Goal: Task Accomplishment & Management: Use online tool/utility

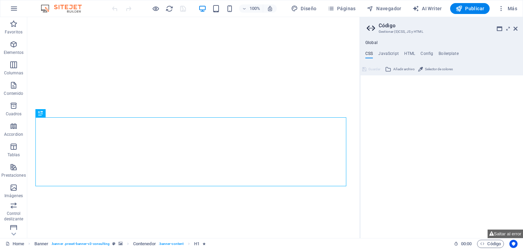
type textarea "/* -------- ECO-CON TEMPLATE ------- */"
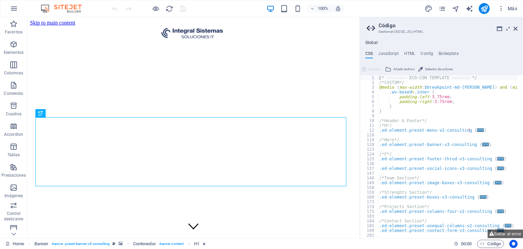
click at [518, 28] on aside "Código Gestionar (S)CSS, JS y HTML Global CSS JavaScript HTML Config Boilerplat…" at bounding box center [441, 127] width 163 height 221
click at [516, 28] on icon at bounding box center [516, 28] width 4 height 5
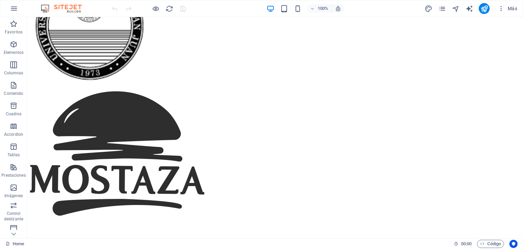
scroll to position [3119, 0]
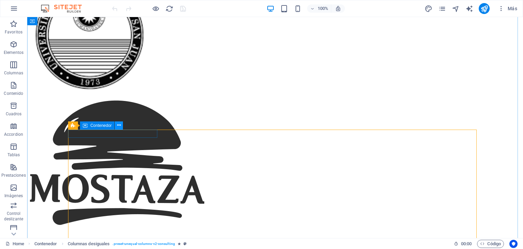
click at [118, 125] on icon at bounding box center [119, 125] width 4 height 7
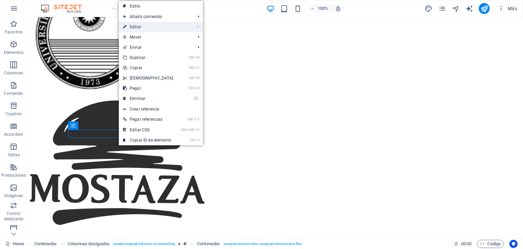
click at [150, 30] on link "⏎ Editar" at bounding box center [148, 27] width 59 height 10
select select "%"
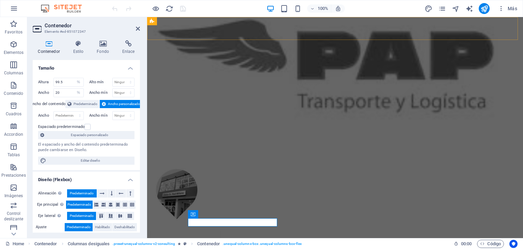
scroll to position [3031, 0]
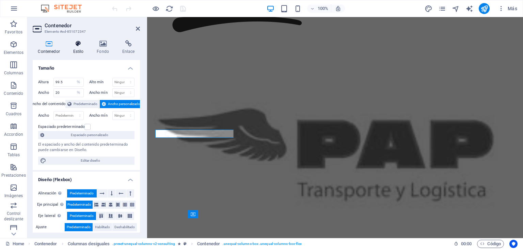
click at [79, 48] on h4 "Estilo" at bounding box center [80, 47] width 24 height 14
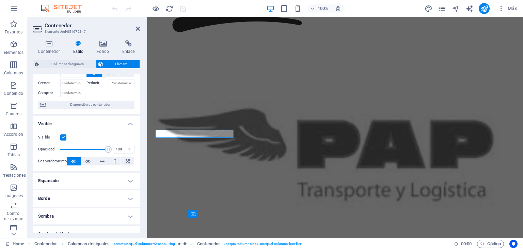
scroll to position [0, 0]
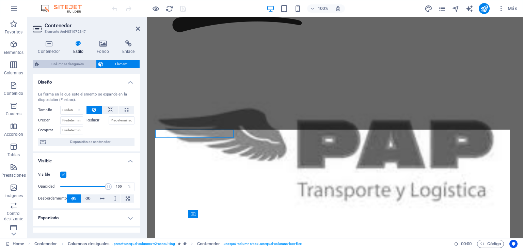
click at [71, 63] on span "Columnas desiguales" at bounding box center [67, 64] width 53 height 8
select select "%"
select select "px"
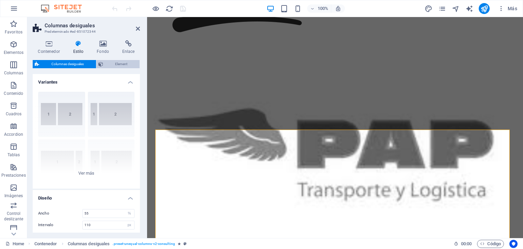
click at [109, 65] on span "Element" at bounding box center [121, 64] width 33 height 8
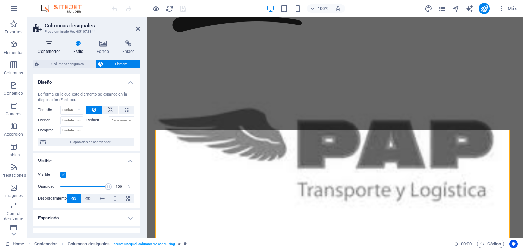
click at [56, 52] on h4 "Contenedor" at bounding box center [50, 47] width 35 height 14
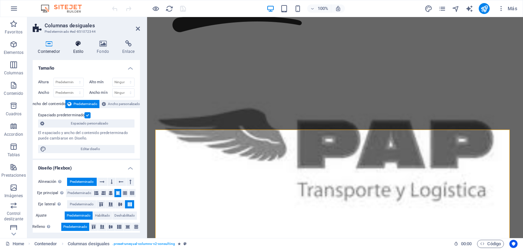
click at [78, 50] on h4 "Estilo" at bounding box center [80, 47] width 24 height 14
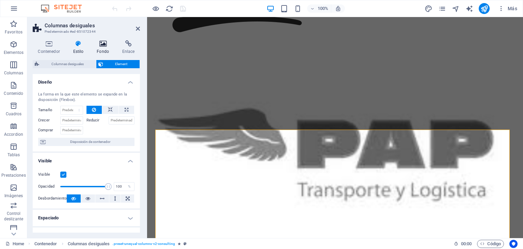
click at [105, 48] on h4 "Fondo" at bounding box center [105, 47] width 26 height 14
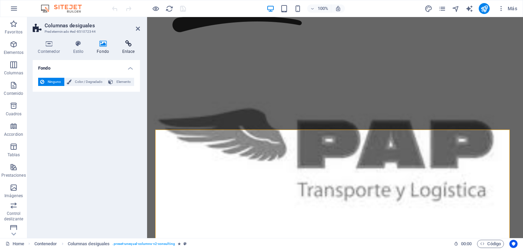
click at [127, 45] on icon at bounding box center [128, 43] width 23 height 7
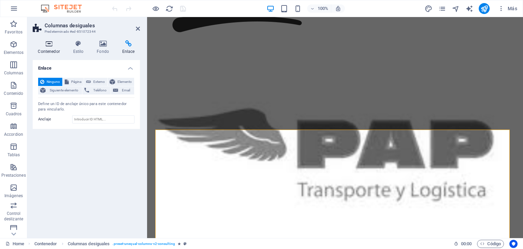
drag, startPoint x: 46, startPoint y: 58, endPoint x: 48, endPoint y: 52, distance: 5.7
click at [48, 52] on div "Contenedor Estilo Fondo Enlace Tamaño Altura Predeterminado px rem % vh vw Alto…" at bounding box center [86, 136] width 107 height 192
click at [48, 52] on h4 "Contenedor" at bounding box center [50, 47] width 35 height 14
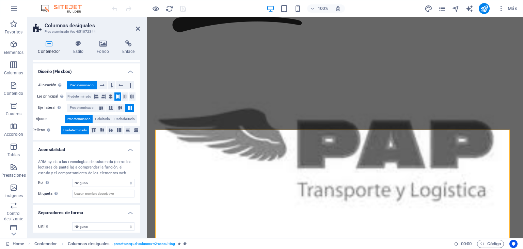
scroll to position [99, 0]
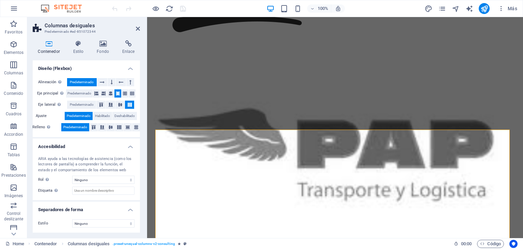
click at [137, 193] on div "ARIA ayuda a las tecnologías de asistencia (como los lectores de pantalla) a co…" at bounding box center [86, 176] width 107 height 50
drag, startPoint x: 140, startPoint y: 191, endPoint x: 139, endPoint y: 176, distance: 15.1
click at [139, 176] on div "Contenedor Estilo Fondo Enlace Tamaño Altura Predeterminado px rem % vh vw Alto…" at bounding box center [86, 136] width 118 height 203
click at [122, 44] on icon at bounding box center [128, 43] width 23 height 7
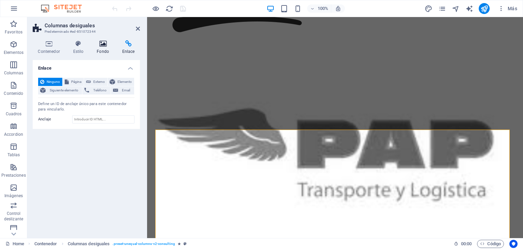
click at [108, 46] on icon at bounding box center [103, 43] width 23 height 7
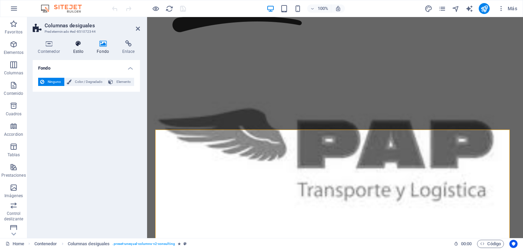
click at [86, 47] on h4 "Estilo" at bounding box center [80, 47] width 24 height 14
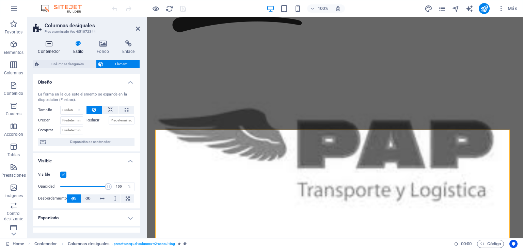
click at [49, 47] on h4 "Contenedor" at bounding box center [50, 47] width 35 height 14
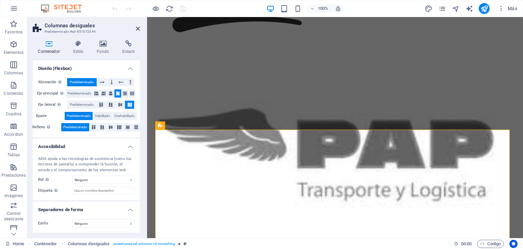
scroll to position [3110, 0]
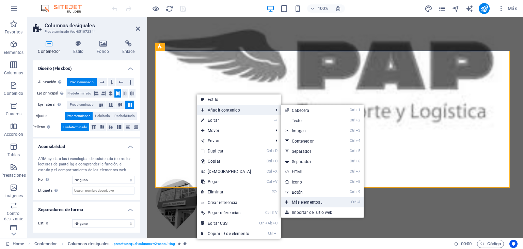
click at [321, 203] on link "Ctrl ⏎ Más elementos ..." at bounding box center [309, 202] width 57 height 10
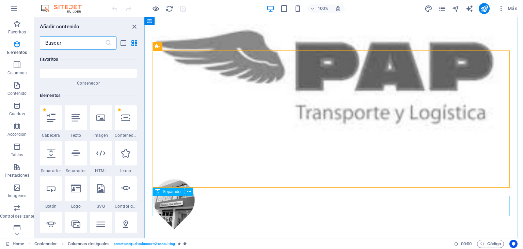
scroll to position [128, 0]
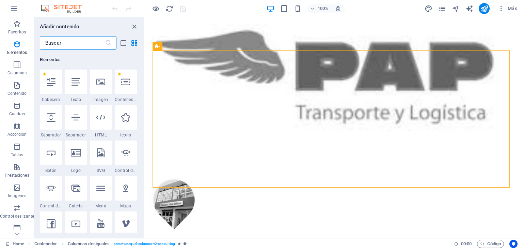
click at [84, 46] on input "text" at bounding box center [72, 43] width 65 height 14
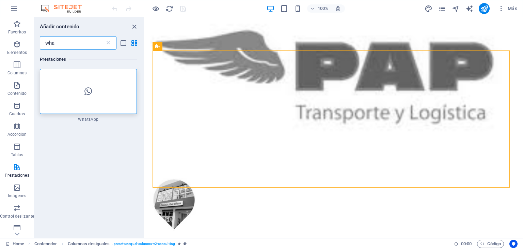
scroll to position [0, 0]
type input "wha"
click at [91, 97] on div at bounding box center [88, 91] width 97 height 45
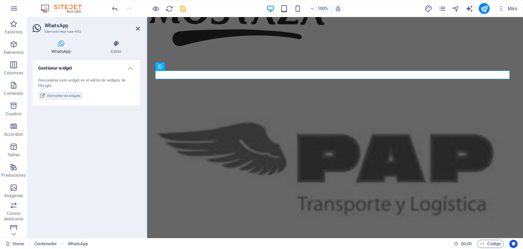
scroll to position [3021, 0]
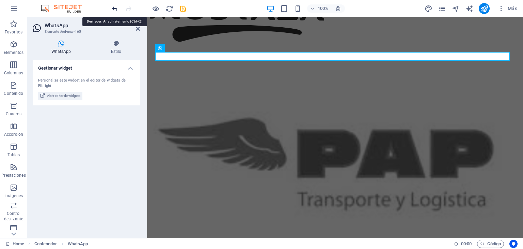
click at [115, 9] on icon "undo" at bounding box center [115, 9] width 8 height 8
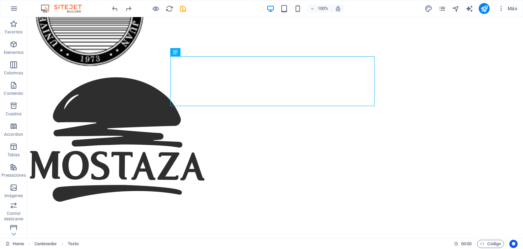
scroll to position [3133, 0]
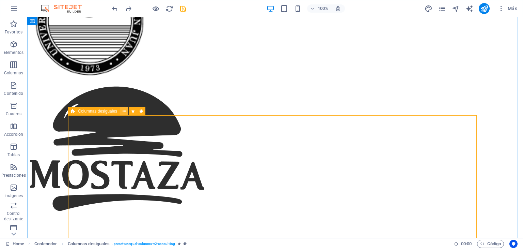
click at [125, 111] on icon at bounding box center [125, 111] width 4 height 7
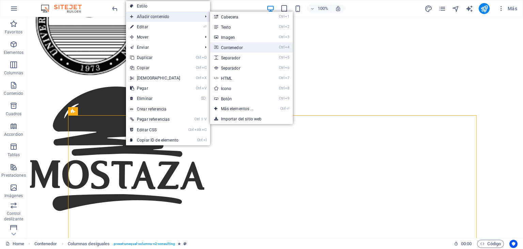
click at [240, 47] on link "Ctrl 4 Contenedor" at bounding box center [238, 47] width 57 height 10
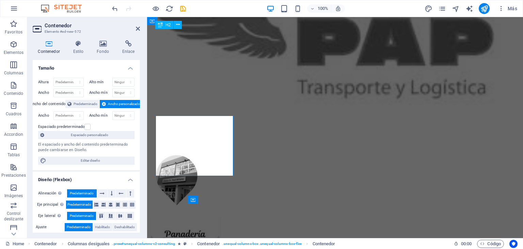
scroll to position [3045, 0]
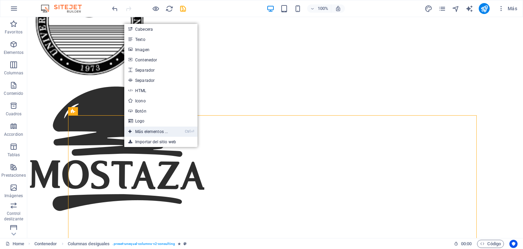
click at [161, 130] on link "Ctrl ⏎ Más elementos ..." at bounding box center [148, 131] width 48 height 10
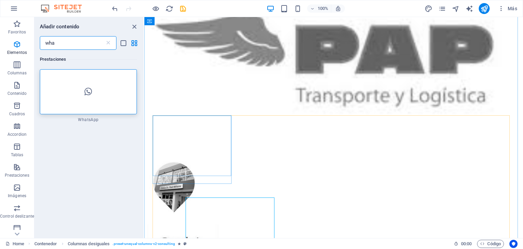
scroll to position [3052, 0]
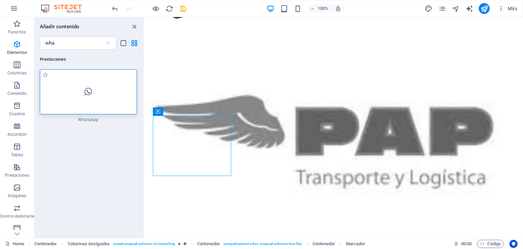
click at [90, 101] on div at bounding box center [88, 91] width 97 height 45
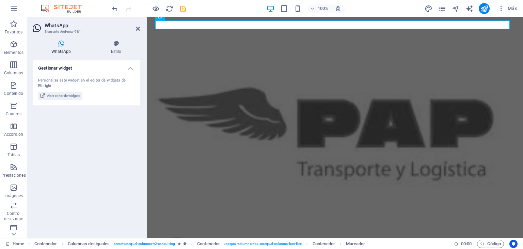
scroll to position [3053, 0]
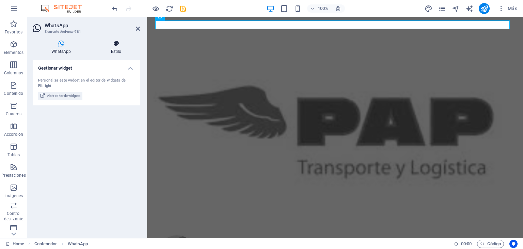
click at [117, 47] on icon at bounding box center [116, 43] width 48 height 7
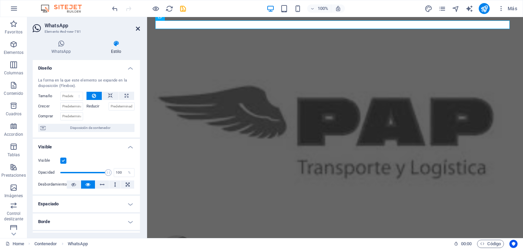
click at [137, 30] on icon at bounding box center [138, 28] width 4 height 5
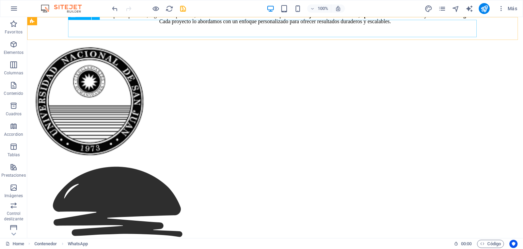
scroll to position [3133, 0]
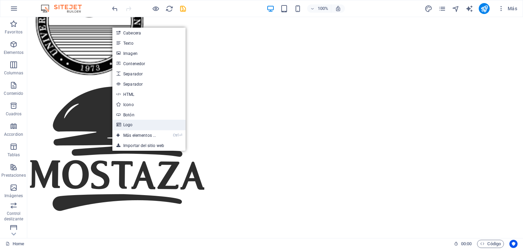
click at [136, 128] on link "Logo" at bounding box center [148, 125] width 73 height 10
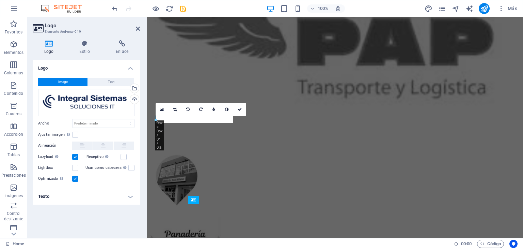
scroll to position [3045, 0]
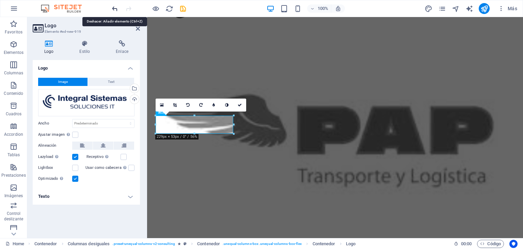
click at [112, 7] on icon "undo" at bounding box center [115, 9] width 8 height 8
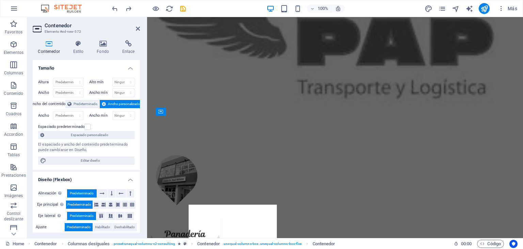
scroll to position [3045, 0]
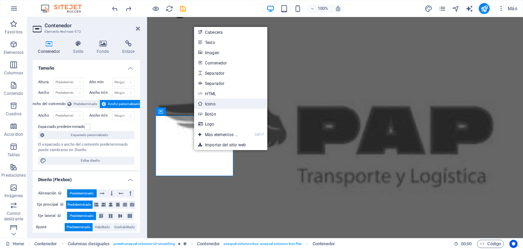
click at [217, 104] on link "Icono" at bounding box center [230, 103] width 73 height 10
select select "xMidYMid"
select select "px"
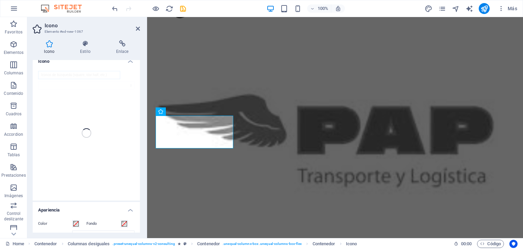
scroll to position [0, 0]
click at [88, 47] on icon at bounding box center [85, 43] width 33 height 7
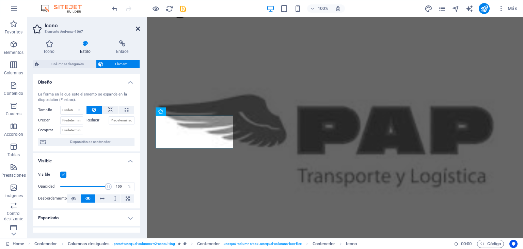
click at [139, 28] on icon at bounding box center [138, 28] width 4 height 5
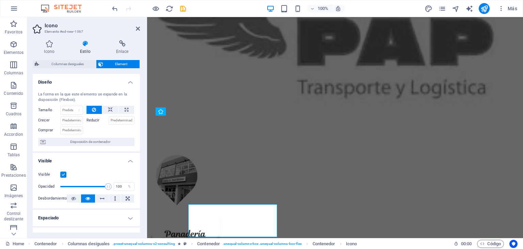
scroll to position [3045, 0]
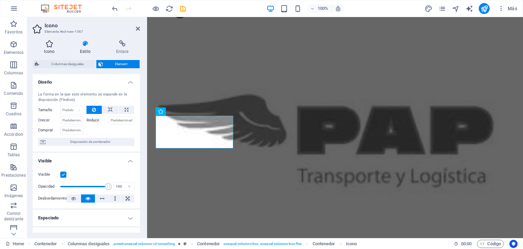
click at [50, 41] on icon at bounding box center [49, 43] width 33 height 7
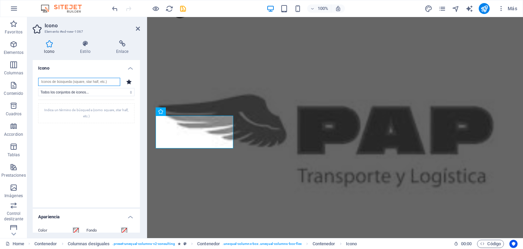
click at [90, 82] on input "search" at bounding box center [79, 82] width 82 height 8
click at [98, 94] on select "Todos los conjuntos de iconos... IcoFont Ionicons FontAwesome Brands FontAwesom…" at bounding box center [86, 92] width 96 height 8
click at [95, 81] on input "search" at bounding box center [79, 82] width 82 height 8
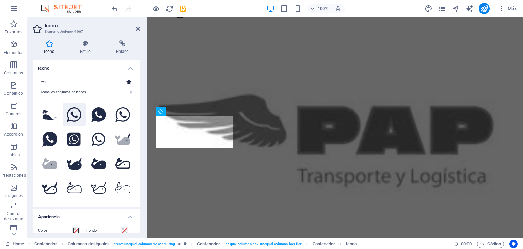
type input "wha"
click at [75, 117] on icon at bounding box center [74, 114] width 15 height 15
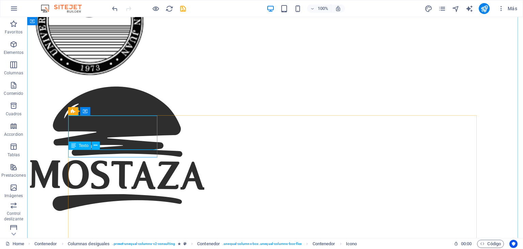
click at [133, 112] on icon at bounding box center [132, 111] width 4 height 7
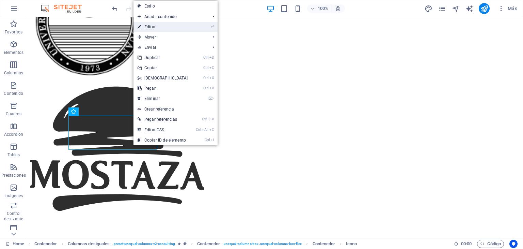
click at [163, 30] on link "⏎ Editar" at bounding box center [162, 27] width 59 height 10
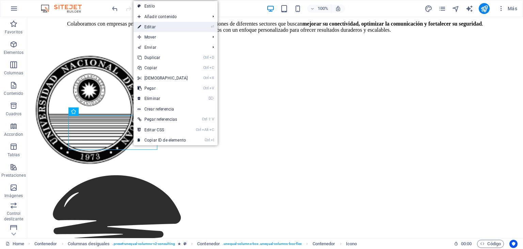
select select "xMidYMid"
select select "px"
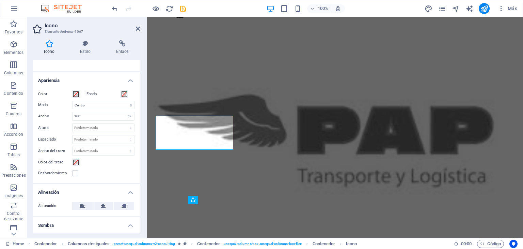
scroll to position [137, 0]
click at [94, 102] on select "Escalar Izquierda Centro Derecha" at bounding box center [103, 104] width 62 height 8
click at [72, 100] on select "Escalar Izquierda Centro Derecha" at bounding box center [103, 104] width 62 height 8
click at [101, 205] on icon at bounding box center [103, 205] width 5 height 8
click at [106, 103] on select "Escalar Izquierda Centro Derecha" at bounding box center [103, 104] width 62 height 8
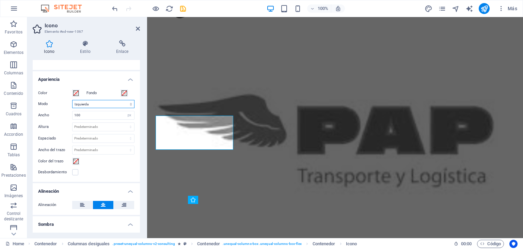
select select "xMidYMid"
click at [72, 100] on select "Escalar Izquierda Centro Derecha" at bounding box center [103, 104] width 62 height 8
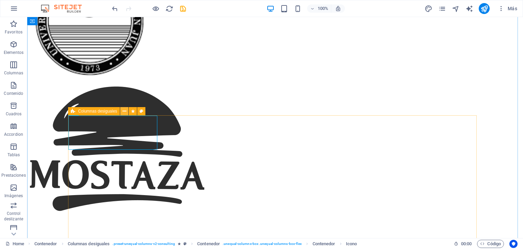
click at [123, 109] on icon at bounding box center [125, 111] width 4 height 7
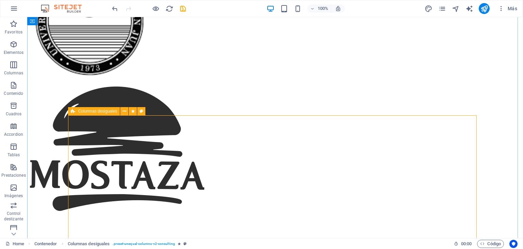
click at [119, 111] on icon at bounding box center [119, 111] width 4 height 7
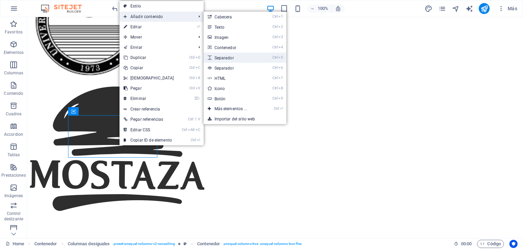
click at [238, 57] on link "Ctrl 5 Separador" at bounding box center [232, 57] width 57 height 10
select select "px"
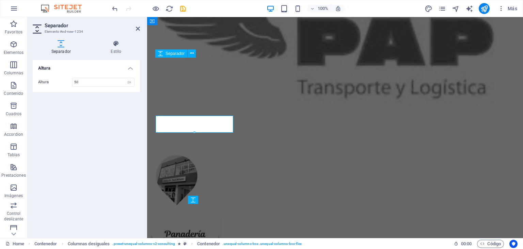
scroll to position [3045, 0]
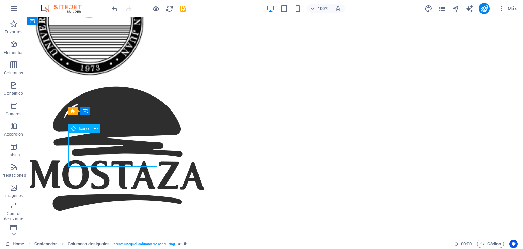
select select "xMidYMid"
select select "px"
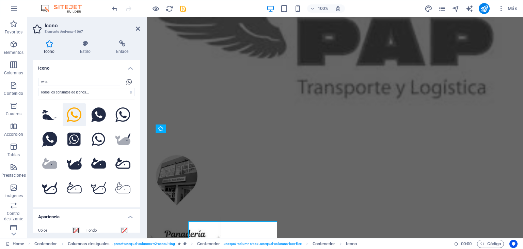
scroll to position [3045, 0]
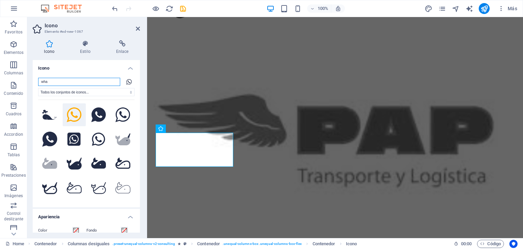
drag, startPoint x: 62, startPoint y: 79, endPoint x: 34, endPoint y: 81, distance: 28.3
click at [34, 81] on div "wha Todos los conjuntos de iconos... IcoFont Ionicons FontAwesome Brands FontAw…" at bounding box center [86, 139] width 107 height 135
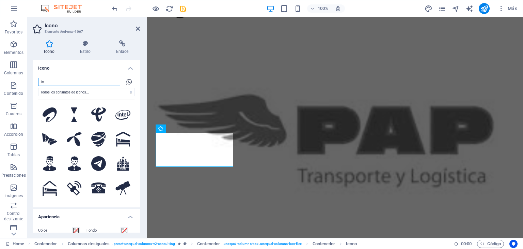
type input "t"
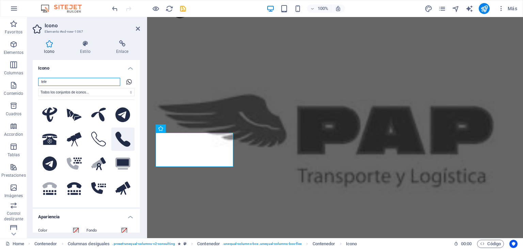
type input "tele"
click at [116, 134] on icon at bounding box center [122, 138] width 15 height 15
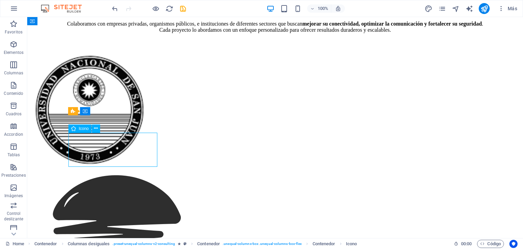
select select "xMidYMid"
select select "px"
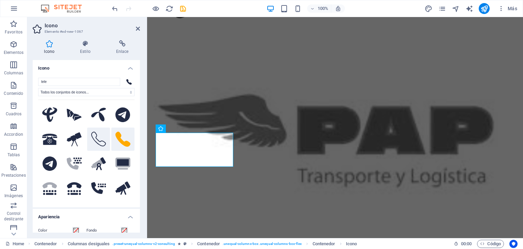
click at [95, 137] on icon at bounding box center [98, 138] width 15 height 15
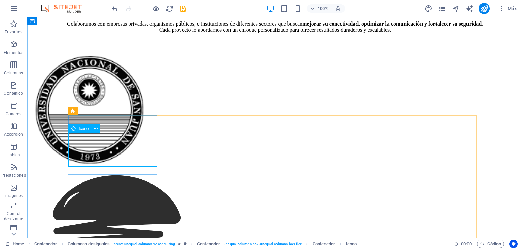
select select "xMidYMid"
select select "px"
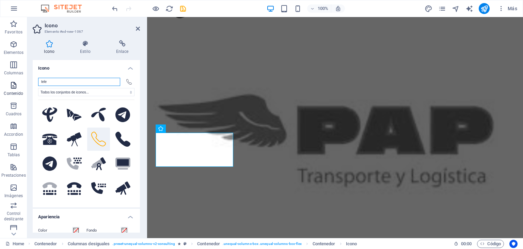
drag, startPoint x: 75, startPoint y: 80, endPoint x: 22, endPoint y: 81, distance: 52.8
click at [22, 81] on section "Favoritos Elementos Columnas Contenido [PERSON_NAME] Accordion Tablas Prestacio…" at bounding box center [261, 127] width 523 height 221
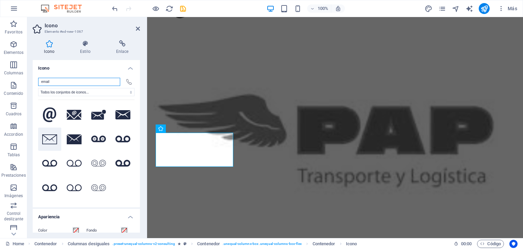
type input "email"
click at [54, 141] on icon at bounding box center [49, 139] width 15 height 10
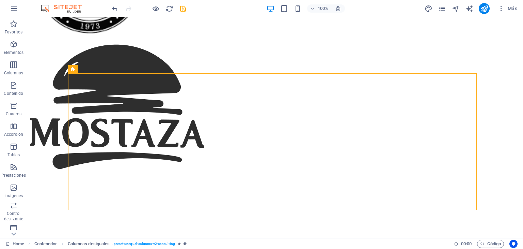
scroll to position [3171, 0]
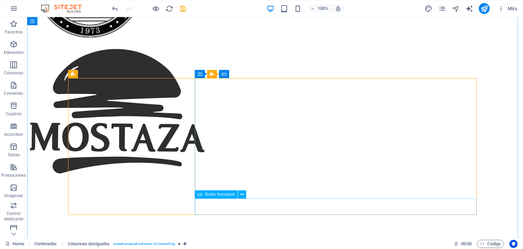
select select "px"
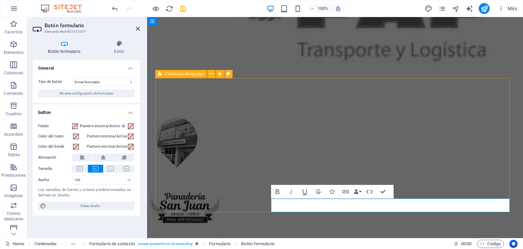
scroll to position [3082, 0]
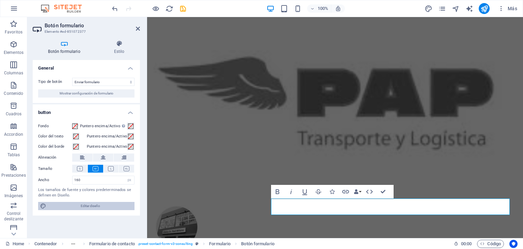
click at [105, 204] on span "Editar diseño" at bounding box center [90, 206] width 84 height 8
select select "px"
select select "400"
select select "px"
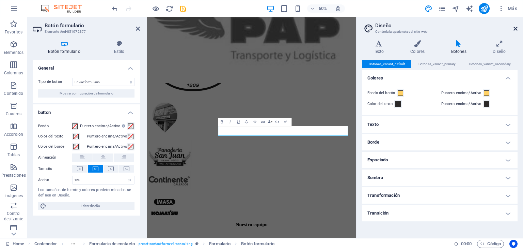
click at [516, 30] on icon at bounding box center [516, 28] width 4 height 5
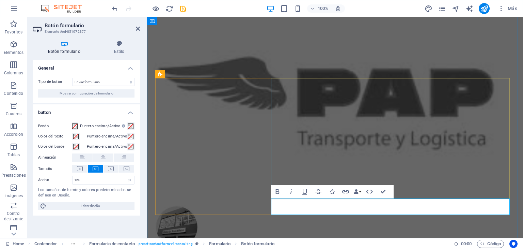
type button "Submit"
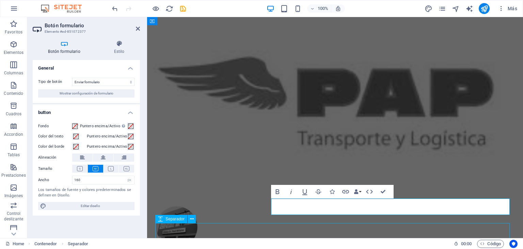
scroll to position [3171, 0]
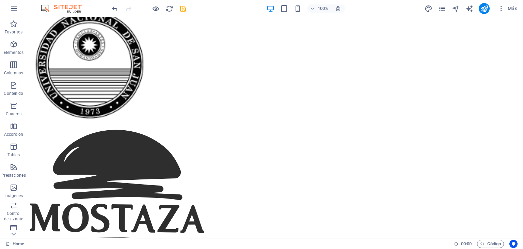
scroll to position [3109, 0]
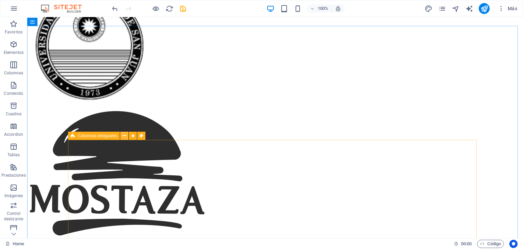
click at [125, 135] on icon at bounding box center [125, 135] width 4 height 7
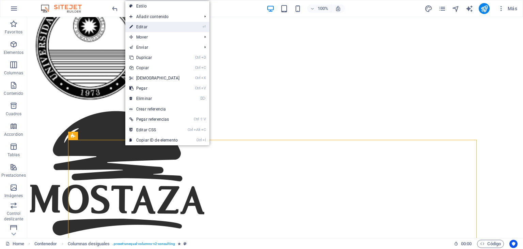
click at [151, 27] on link "⏎ Editar" at bounding box center [154, 27] width 59 height 10
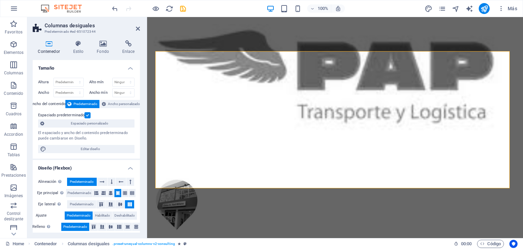
drag, startPoint x: 140, startPoint y: 119, endPoint x: 139, endPoint y: 142, distance: 22.9
click at [139, 142] on div "Contenedor Estilo Fondo Enlace Tamaño Altura Predeterminado px rem % vh vw Alto…" at bounding box center [86, 136] width 118 height 203
drag, startPoint x: 136, startPoint y: 133, endPoint x: 78, endPoint y: 34, distance: 115.1
click at [78, 34] on aside "Columnas desiguales Predeterminado #ed-851072344 Contenedor Estilo Fondo Enlace…" at bounding box center [87, 127] width 120 height 221
click at [79, 55] on div "Contenedor Estilo Fondo Enlace Tamaño Altura Predeterminado px rem % vh vw Alto…" at bounding box center [86, 136] width 107 height 192
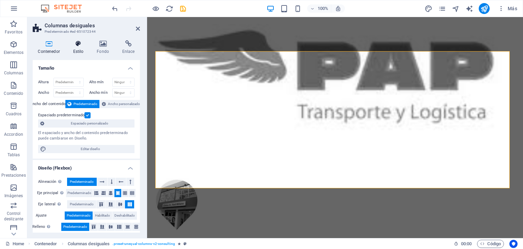
click at [79, 48] on h4 "Estilo" at bounding box center [80, 47] width 24 height 14
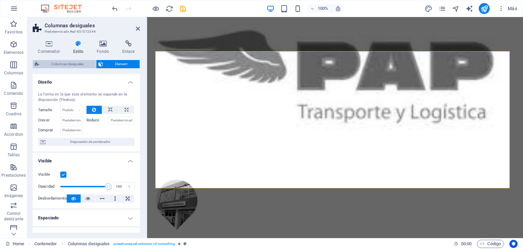
click at [76, 63] on span "Columnas desiguales" at bounding box center [67, 64] width 53 height 8
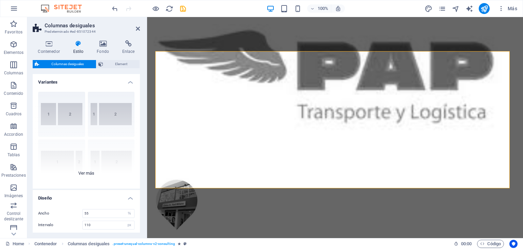
click at [90, 176] on div "[PHONE_NUMBER] [PHONE_NUMBER] 70-30 Predeterminado" at bounding box center [86, 137] width 107 height 102
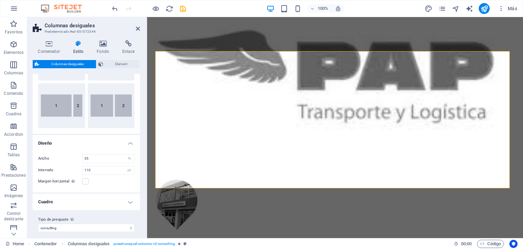
scroll to position [108, 0]
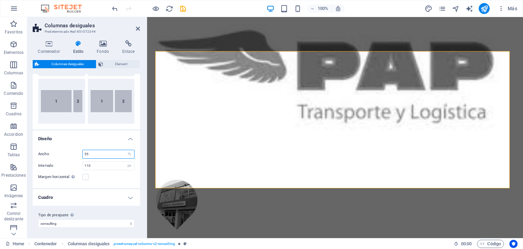
click at [96, 155] on input "55" at bounding box center [108, 154] width 51 height 8
drag, startPoint x: 101, startPoint y: 153, endPoint x: 68, endPoint y: 154, distance: 32.4
click at [68, 154] on div "Ancho 55 px rem % vh vw" at bounding box center [86, 154] width 96 height 9
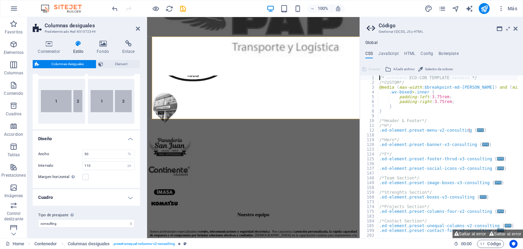
scroll to position [3110, 0]
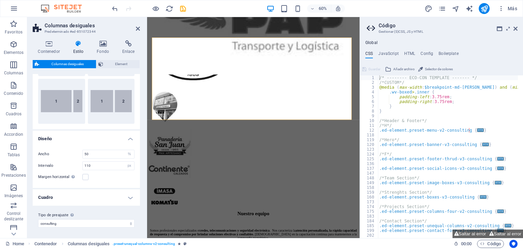
click at [74, 143] on div "Ancho 50 px rem % vh vw Intervalo 110 px rem % vh vw Margen horizontal Solo si …" at bounding box center [86, 165] width 110 height 45
click at [515, 29] on icon at bounding box center [516, 28] width 4 height 5
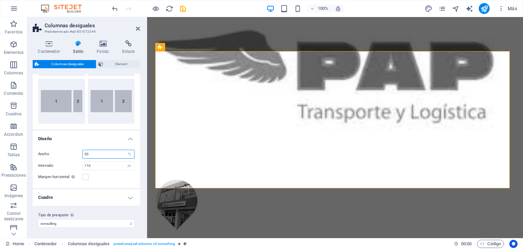
drag, startPoint x: 100, startPoint y: 154, endPoint x: 64, endPoint y: 154, distance: 35.8
click at [64, 154] on div "Ancho 50 px rem % vh vw" at bounding box center [86, 154] width 96 height 9
type input "70"
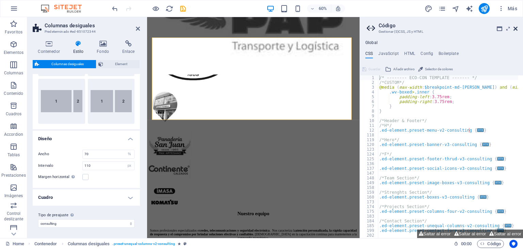
click at [515, 28] on icon at bounding box center [516, 28] width 4 height 5
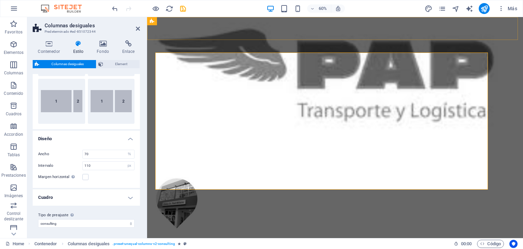
scroll to position [3109, 0]
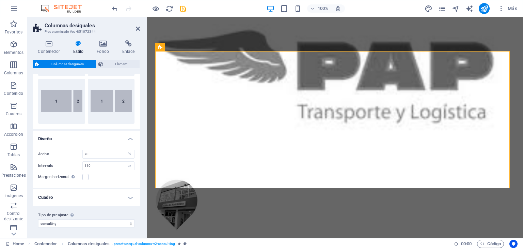
drag, startPoint x: 140, startPoint y: 145, endPoint x: 135, endPoint y: 166, distance: 21.5
click at [135, 166] on div "Contenedor Estilo Fondo Enlace Tamaño Altura Predeterminado px rem % vh vw Alto…" at bounding box center [86, 136] width 118 height 203
drag, startPoint x: 138, startPoint y: 178, endPoint x: 142, endPoint y: 104, distance: 74.4
click at [142, 104] on div "Contenedor Estilo Fondo Enlace Tamaño Altura Predeterminado px rem % vh vw Alto…" at bounding box center [86, 136] width 118 height 203
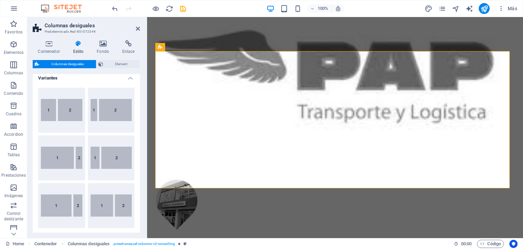
scroll to position [0, 0]
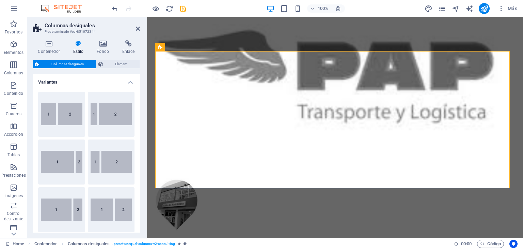
click at [129, 85] on h4 "Variantes" at bounding box center [86, 80] width 107 height 12
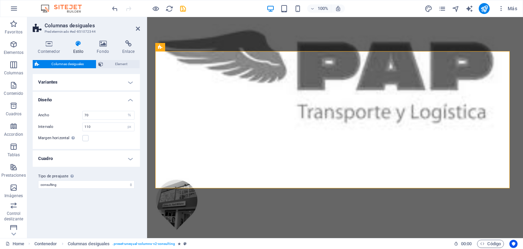
click at [129, 159] on h4 "Cuadro" at bounding box center [86, 158] width 107 height 16
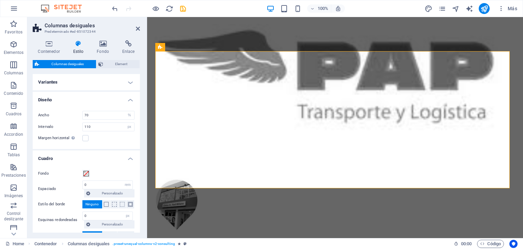
scroll to position [41, 0]
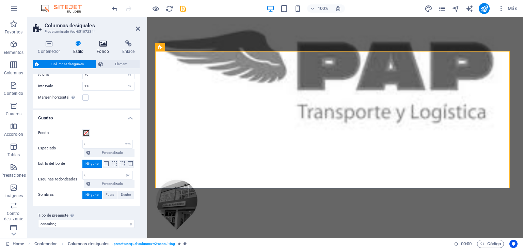
click at [106, 46] on icon at bounding box center [103, 43] width 23 height 7
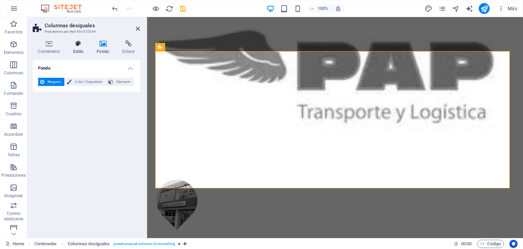
click at [71, 48] on h4 "Estilo" at bounding box center [80, 47] width 24 height 14
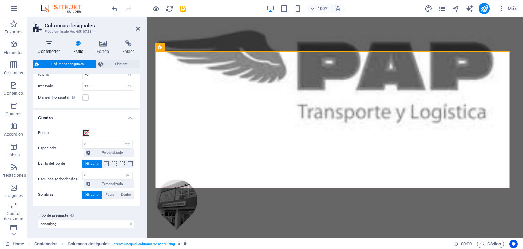
click at [47, 43] on icon at bounding box center [49, 43] width 32 height 7
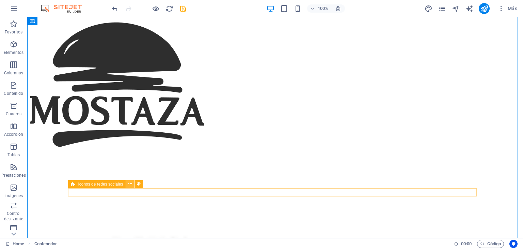
click at [130, 183] on icon at bounding box center [130, 183] width 4 height 7
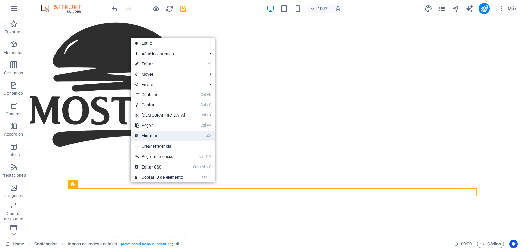
click at [166, 134] on link "⌦ Eliminar" at bounding box center [160, 135] width 59 height 10
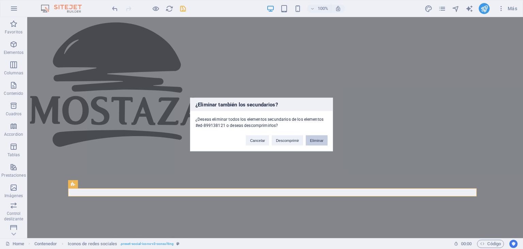
click at [315, 136] on button "Eliminar" at bounding box center [317, 140] width 22 height 10
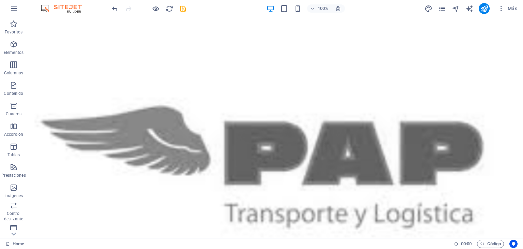
scroll to position [3340, 0]
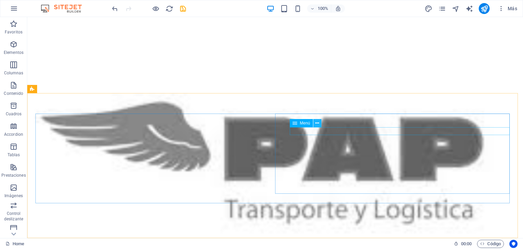
click at [319, 123] on icon at bounding box center [317, 123] width 4 height 7
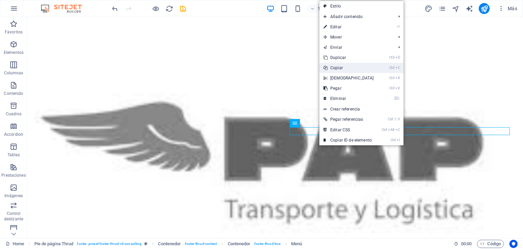
click at [339, 68] on link "Ctrl C Copiar" at bounding box center [348, 68] width 59 height 10
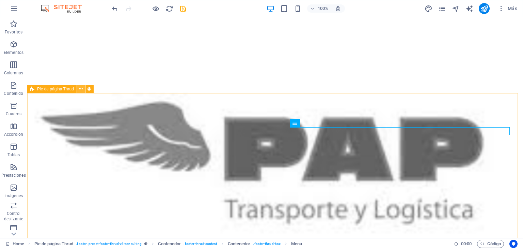
click at [82, 88] on icon at bounding box center [81, 88] width 4 height 7
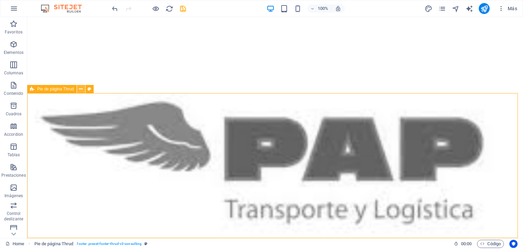
click at [82, 89] on icon at bounding box center [81, 88] width 4 height 7
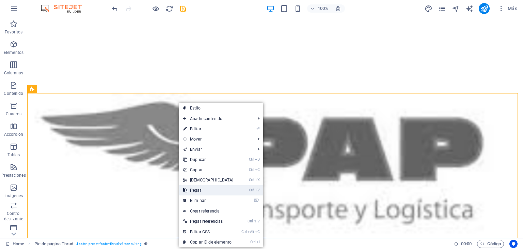
click at [214, 191] on link "Ctrl V Pegar" at bounding box center [208, 190] width 59 height 10
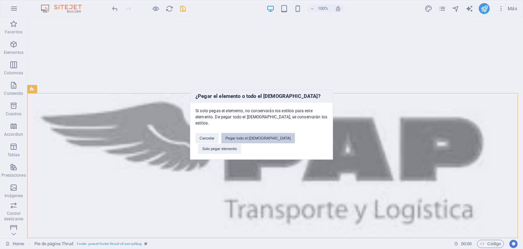
click at [255, 139] on button "Pegar todo el [DEMOGRAPHIC_DATA]" at bounding box center [258, 138] width 74 height 10
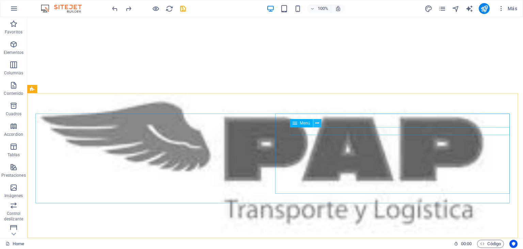
click at [318, 124] on icon at bounding box center [317, 123] width 4 height 7
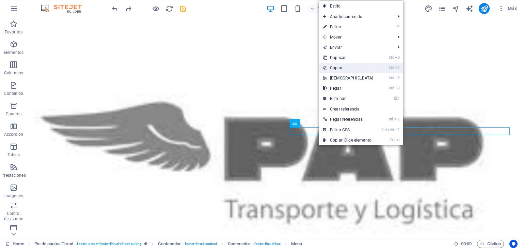
click at [341, 65] on link "Ctrl C Copiar" at bounding box center [348, 68] width 59 height 10
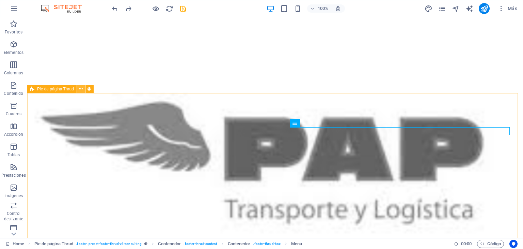
click at [80, 90] on icon at bounding box center [81, 88] width 4 height 7
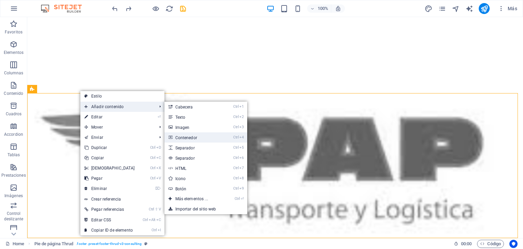
click at [198, 136] on link "Ctrl 4 Contenedor" at bounding box center [192, 137] width 57 height 10
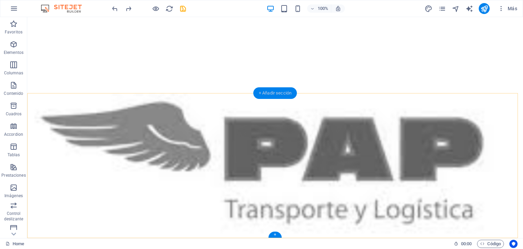
click at [276, 92] on div "+ Añadir sección" at bounding box center [275, 93] width 44 height 12
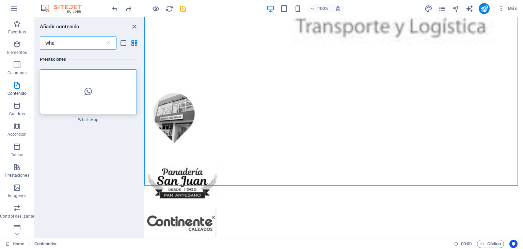
scroll to position [3258, 0]
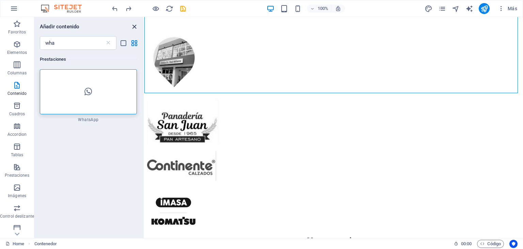
click at [137, 30] on icon "close panel" at bounding box center [134, 27] width 8 height 8
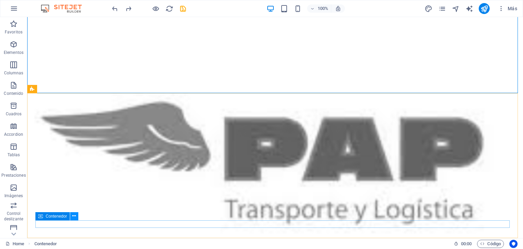
click at [76, 216] on icon at bounding box center [74, 215] width 4 height 7
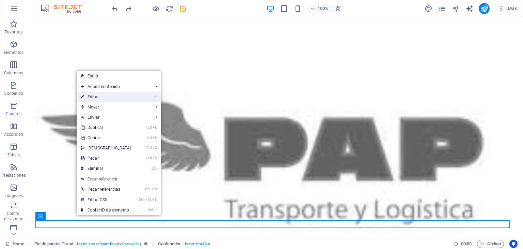
click at [112, 96] on link "⏎ Editar" at bounding box center [106, 97] width 59 height 10
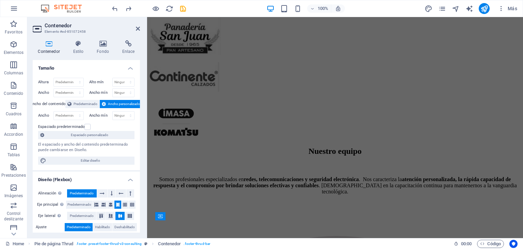
scroll to position [3252, 0]
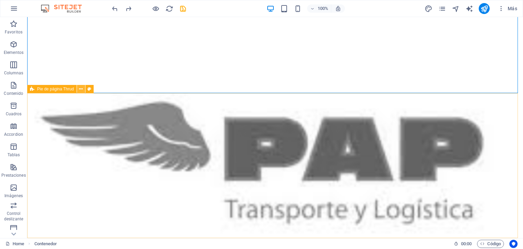
click at [81, 88] on icon at bounding box center [81, 88] width 4 height 7
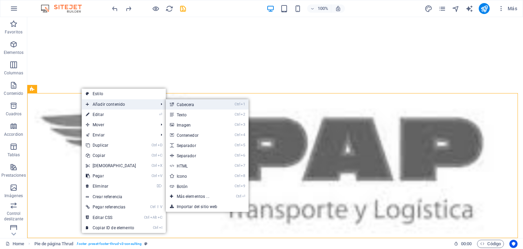
click at [199, 105] on link "Ctrl 1 Cabecera" at bounding box center [194, 104] width 57 height 10
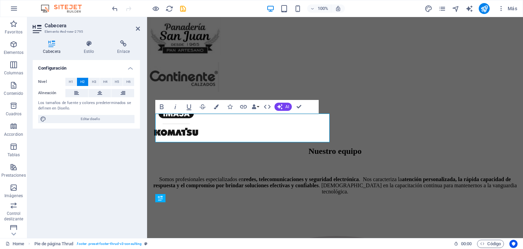
scroll to position [3252, 0]
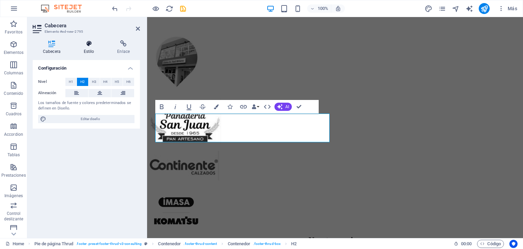
click at [97, 41] on icon at bounding box center [89, 43] width 31 height 7
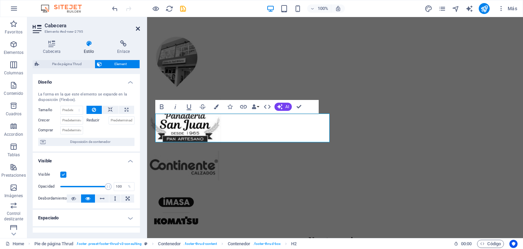
click at [137, 29] on icon at bounding box center [138, 28] width 4 height 5
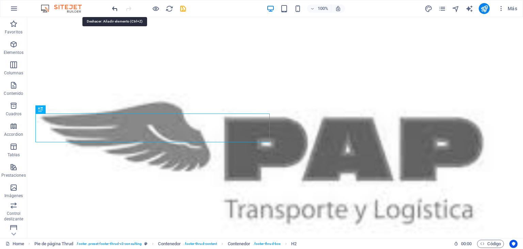
click at [112, 7] on icon "undo" at bounding box center [115, 9] width 8 height 8
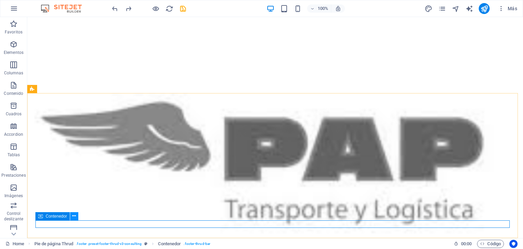
click at [76, 216] on icon at bounding box center [74, 215] width 4 height 7
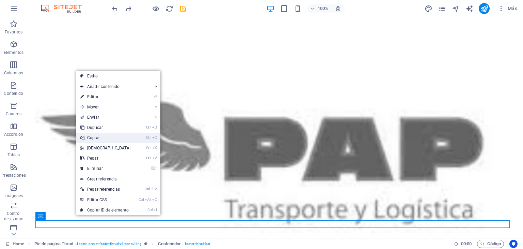
click at [111, 138] on link "Ctrl C Copiar" at bounding box center [105, 137] width 59 height 10
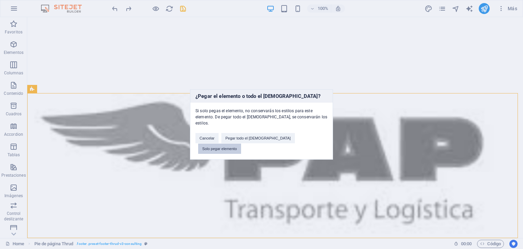
click at [241, 143] on button "Solo pegar elemento" at bounding box center [219, 148] width 43 height 10
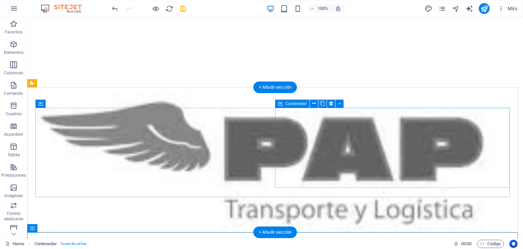
scroll to position [3348, 0]
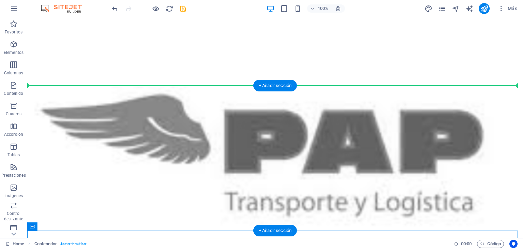
drag, startPoint x: 60, startPoint y: 242, endPoint x: 54, endPoint y: 96, distance: 146.5
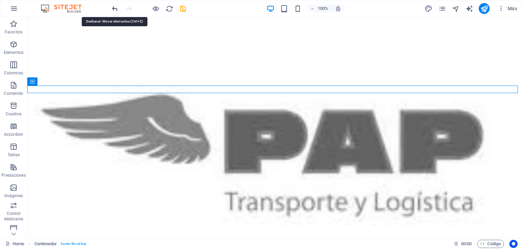
click at [114, 9] on icon "undo" at bounding box center [115, 9] width 8 height 8
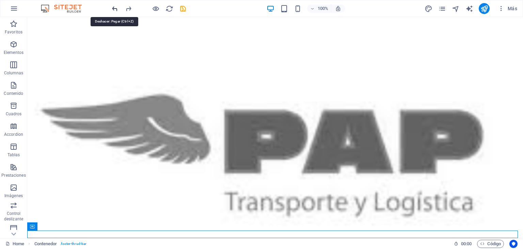
click at [114, 9] on icon "undo" at bounding box center [115, 9] width 8 height 8
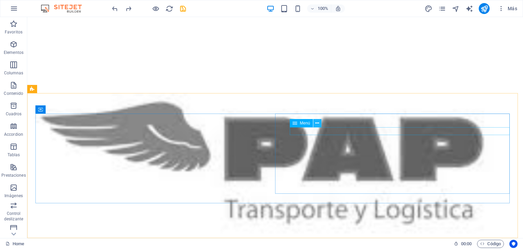
click at [319, 122] on icon at bounding box center [317, 123] width 4 height 7
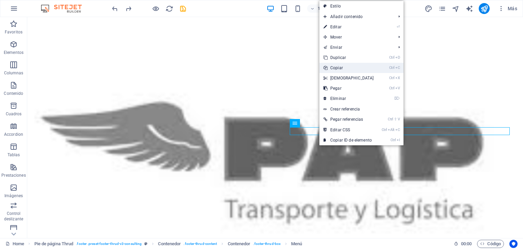
click at [347, 68] on link "Ctrl C Copiar" at bounding box center [348, 68] width 59 height 10
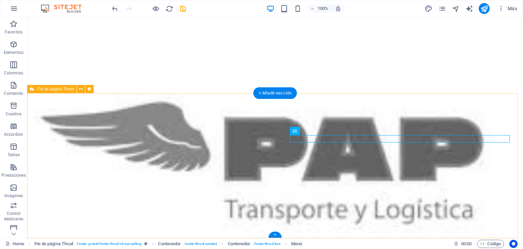
drag, startPoint x: 320, startPoint y: 147, endPoint x: 245, endPoint y: 96, distance: 90.9
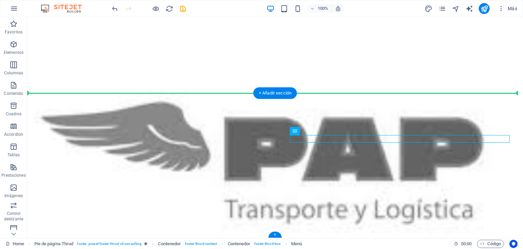
drag, startPoint x: 325, startPoint y: 146, endPoint x: 317, endPoint y: 96, distance: 51.3
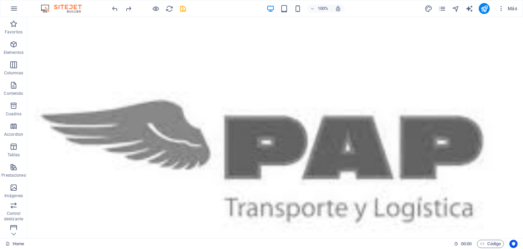
scroll to position [3348, 0]
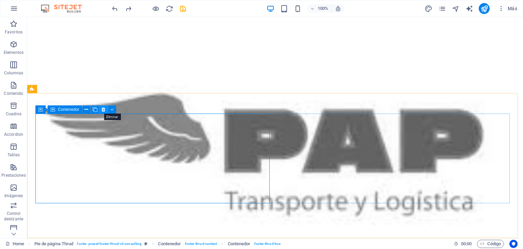
click at [102, 109] on icon at bounding box center [103, 109] width 4 height 7
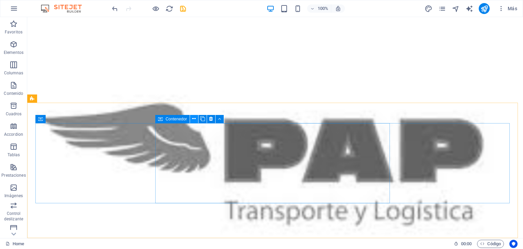
click at [195, 117] on icon at bounding box center [194, 118] width 4 height 7
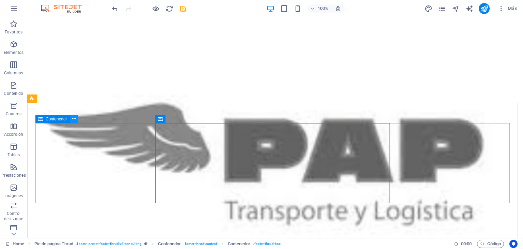
click at [74, 119] on icon at bounding box center [74, 118] width 4 height 7
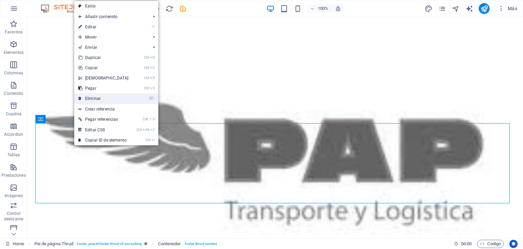
click at [106, 97] on link "⌦ Eliminar" at bounding box center [103, 98] width 59 height 10
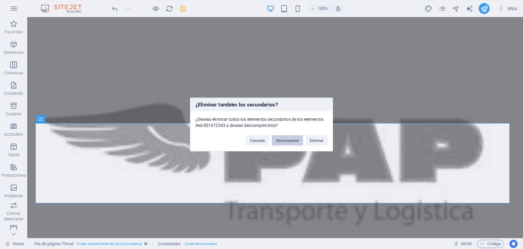
click at [294, 141] on button "Descomprimir" at bounding box center [287, 140] width 31 height 10
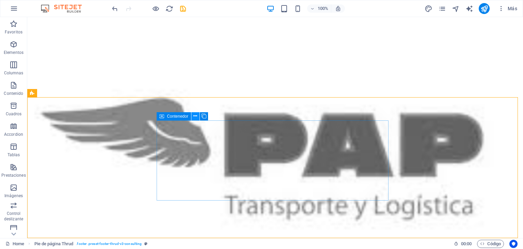
click at [198, 116] on button at bounding box center [195, 116] width 8 height 8
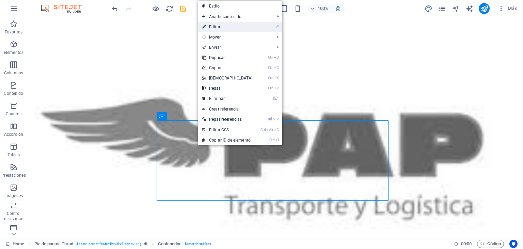
click at [232, 27] on link "⏎ Editar" at bounding box center [227, 27] width 59 height 10
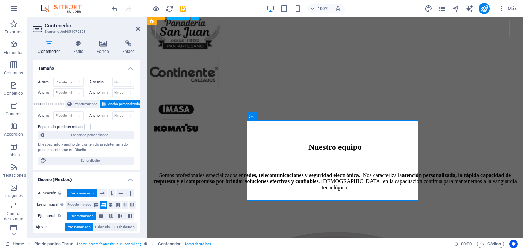
scroll to position [3256, 0]
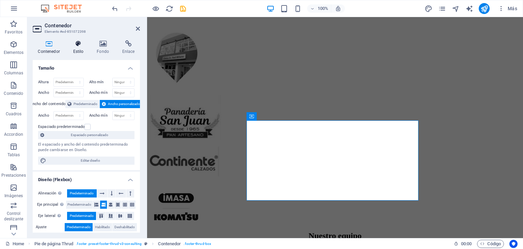
click at [74, 43] on icon at bounding box center [78, 43] width 21 height 7
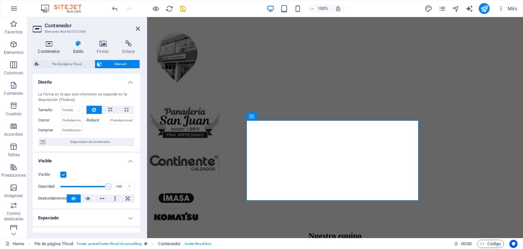
click at [49, 45] on icon at bounding box center [49, 43] width 32 height 7
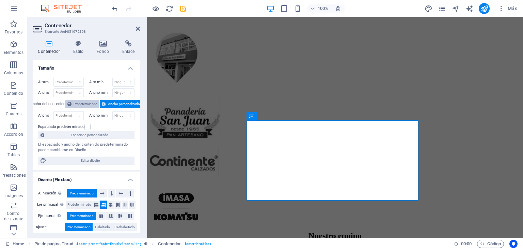
click at [88, 104] on span "Predeterminado" at bounding box center [86, 104] width 24 height 8
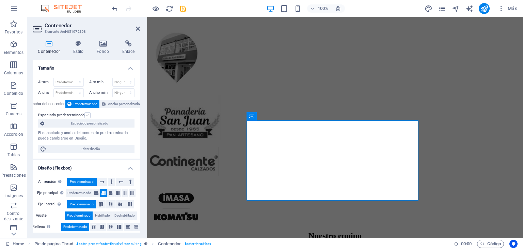
click at [86, 115] on label at bounding box center [87, 115] width 6 height 6
click at [0, 0] on input "Espaciado predeterminado" at bounding box center [0, 0] width 0 height 0
click at [86, 115] on label at bounding box center [87, 115] width 6 height 6
click at [0, 0] on input "Espaciado predeterminado" at bounding box center [0, 0] width 0 height 0
click at [86, 122] on span "Espaciado personalizado" at bounding box center [89, 123] width 86 height 8
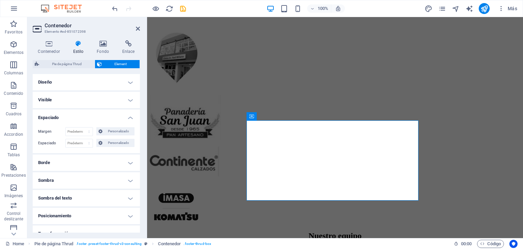
click at [128, 82] on h4 "Diseño" at bounding box center [86, 82] width 107 height 16
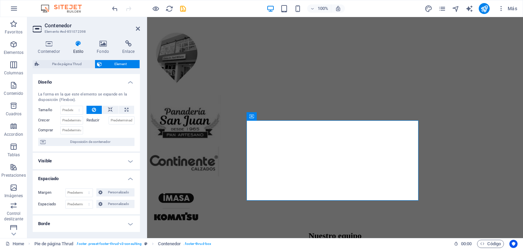
click at [128, 82] on h4 "Diseño" at bounding box center [86, 80] width 107 height 12
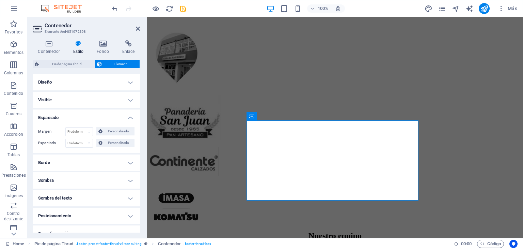
click at [129, 117] on h4 "Espaciado" at bounding box center [86, 115] width 107 height 12
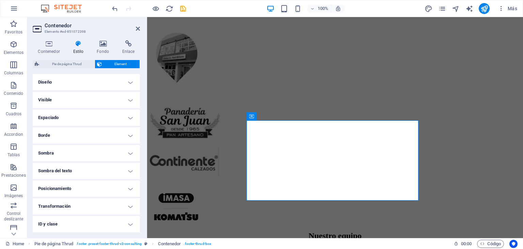
click at [59, 85] on h4 "Diseño" at bounding box center [86, 82] width 107 height 16
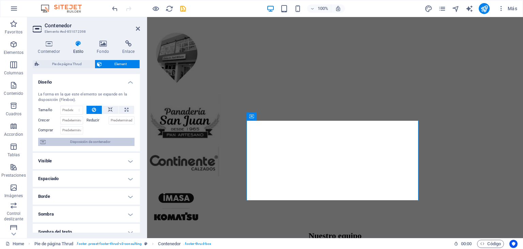
click at [75, 142] on span "Disposición de contenedor" at bounding box center [90, 142] width 85 height 8
select select "footer"
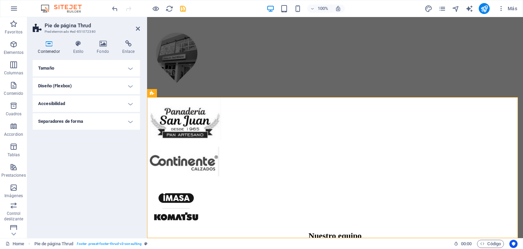
click at [95, 67] on h4 "Tamaño" at bounding box center [86, 68] width 107 height 16
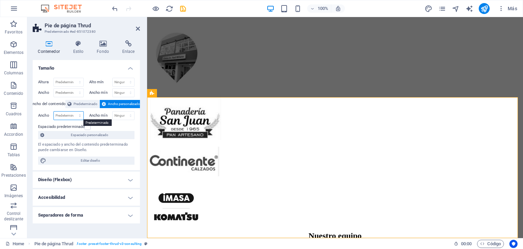
click at [67, 113] on select "Predeterminado px rem % em vh vw" at bounding box center [69, 115] width 30 height 8
select select "%"
click at [74, 111] on select "Predeterminado px rem % em vh vw" at bounding box center [69, 115] width 30 height 8
type input "200"
click at [84, 105] on span "Predeterminado" at bounding box center [86, 104] width 24 height 8
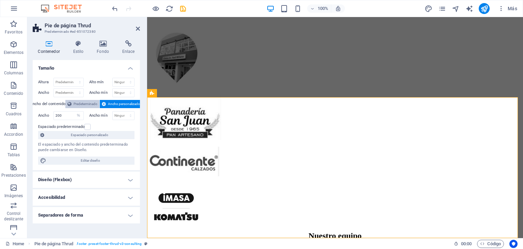
select select "DISABLED_OPTION_VALUE"
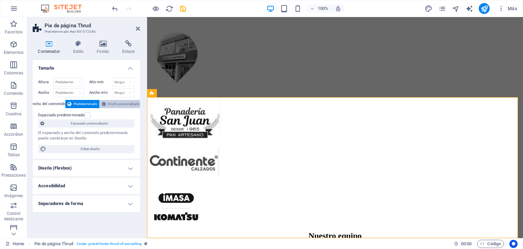
click at [114, 103] on span "Ancho personalizado" at bounding box center [124, 104] width 32 height 8
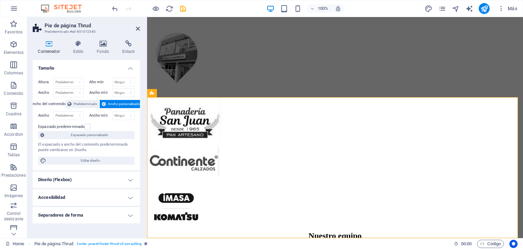
click at [120, 181] on h4 "Diseño (Flexbox)" at bounding box center [86, 179] width 107 height 16
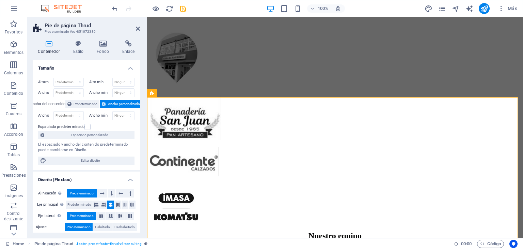
drag, startPoint x: 138, startPoint y: 162, endPoint x: 139, endPoint y: 195, distance: 33.0
click at [139, 195] on div "Tamaño Altura Predeterminado px rem % vh vw Alto mín Ninguno px rem % vh vw Anc…" at bounding box center [86, 146] width 107 height 172
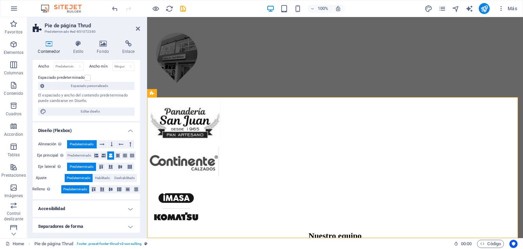
scroll to position [50, 0]
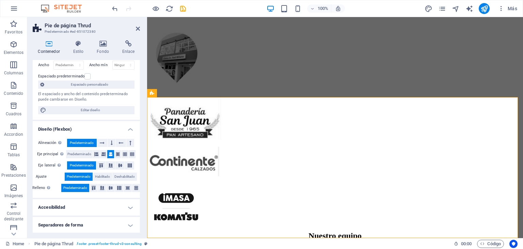
click at [88, 229] on h4 "Separadores de forma" at bounding box center [86, 225] width 107 height 16
click at [124, 222] on h4 "Separadores de forma" at bounding box center [86, 223] width 107 height 12
click at [126, 221] on h4 "Separadores de forma" at bounding box center [86, 225] width 107 height 16
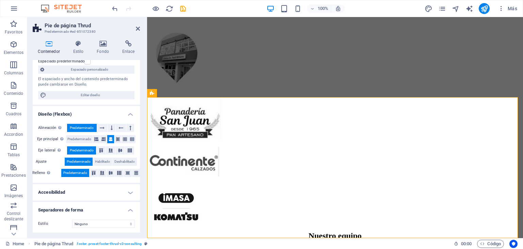
click at [79, 190] on h4 "Accesibilidad" at bounding box center [86, 192] width 107 height 16
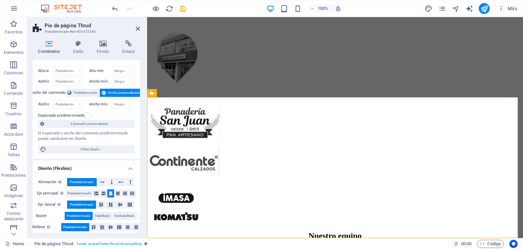
scroll to position [0, 0]
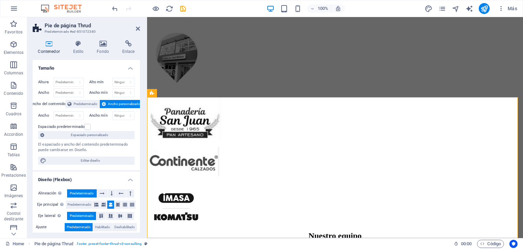
click at [127, 65] on h4 "Tamaño" at bounding box center [86, 66] width 107 height 12
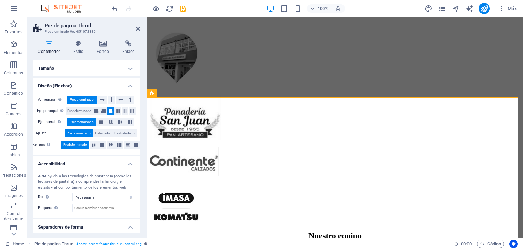
click at [131, 86] on h4 "Diseño (Flexbox)" at bounding box center [86, 84] width 107 height 12
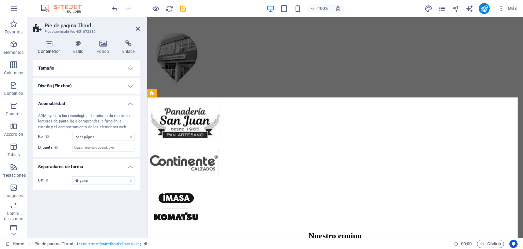
click at [91, 74] on h4 "Tamaño" at bounding box center [86, 68] width 107 height 16
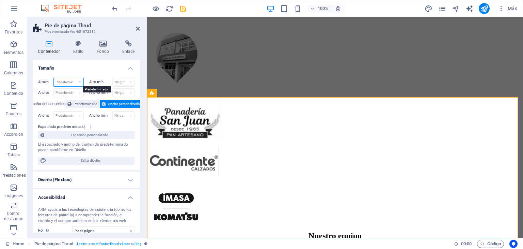
click at [66, 79] on select "Predeterminado px rem % vh vw" at bounding box center [69, 82] width 30 height 8
select select "%"
click at [73, 78] on select "Predeterminado px rem % vh vw" at bounding box center [69, 82] width 30 height 8
type input "100"
click at [70, 81] on input "100" at bounding box center [69, 82] width 30 height 8
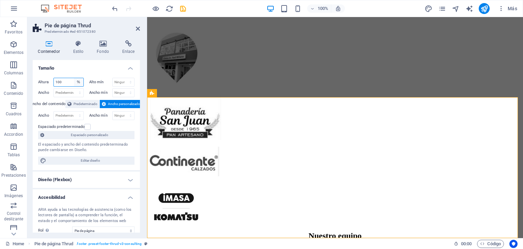
click at [80, 82] on select "Predeterminado px rem % vh vw" at bounding box center [79, 82] width 10 height 8
select select "px"
click at [74, 78] on select "Predeterminado px rem % vh vw" at bounding box center [79, 82] width 10 height 8
type input "414"
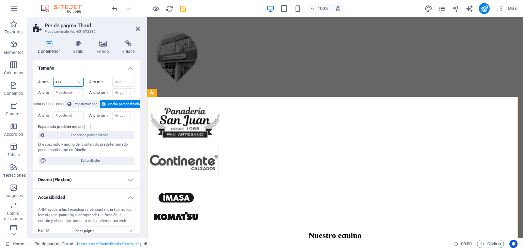
click at [62, 83] on input "414" at bounding box center [69, 82] width 30 height 8
click at [71, 93] on select "Predeterminado px rem % em vh vw" at bounding box center [69, 93] width 30 height 8
select select "px"
click at [73, 89] on select "Predeterminado px rem % em vh vw" at bounding box center [69, 93] width 30 height 8
click at [65, 94] on input "1089" at bounding box center [69, 93] width 30 height 8
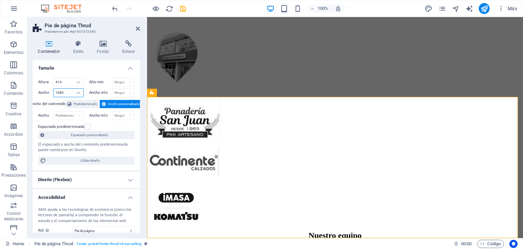
drag, startPoint x: 67, startPoint y: 93, endPoint x: 53, endPoint y: 90, distance: 15.1
click at [53, 90] on div "Ancho 1089 Predeterminado px rem % em vh vw" at bounding box center [61, 92] width 46 height 9
type input "2000"
click at [105, 68] on h4 "Tamaño" at bounding box center [86, 66] width 107 height 12
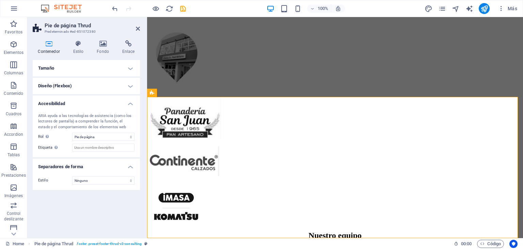
click at [95, 69] on h4 "Tamaño" at bounding box center [86, 68] width 107 height 16
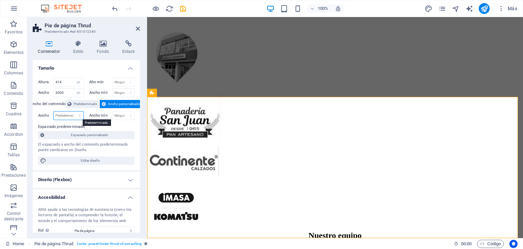
click at [74, 114] on select "Predeterminado px rem % em vh vw" at bounding box center [69, 115] width 30 height 8
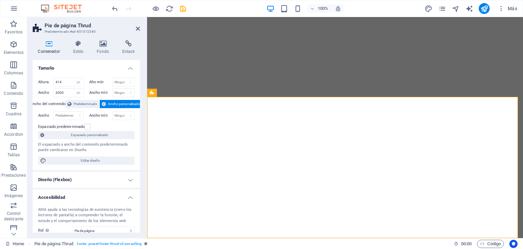
select select "px"
select select "footer"
click at [74, 114] on select "Predeterminado px rem % em vh vw" at bounding box center [69, 115] width 30 height 8
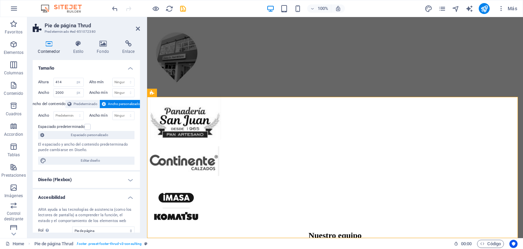
click at [109, 68] on h4 "Tamaño" at bounding box center [86, 66] width 107 height 12
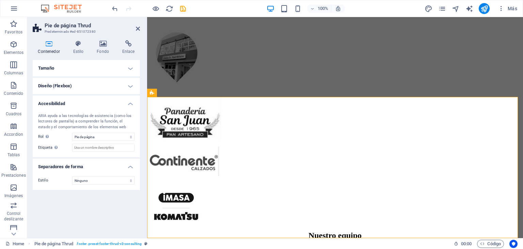
click at [109, 68] on h4 "Tamaño" at bounding box center [86, 68] width 107 height 16
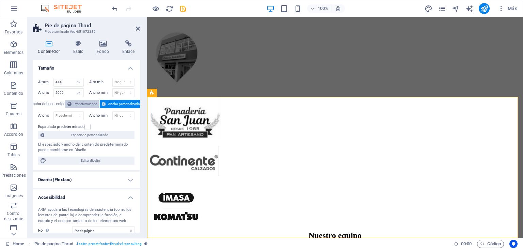
click at [82, 102] on span "Predeterminado" at bounding box center [86, 104] width 24 height 8
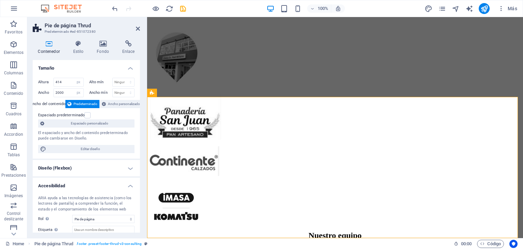
click at [82, 102] on span "Predeterminado" at bounding box center [86, 104] width 24 height 8
click at [114, 7] on icon "undo" at bounding box center [115, 9] width 8 height 8
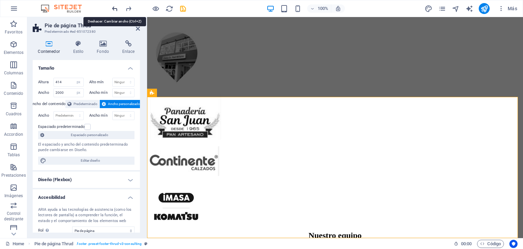
click at [114, 7] on icon "undo" at bounding box center [115, 9] width 8 height 8
type input "1089"
click at [114, 7] on icon "undo" at bounding box center [115, 9] width 8 height 8
select select "DISABLED_OPTION_VALUE"
click at [114, 7] on icon "undo" at bounding box center [115, 9] width 8 height 8
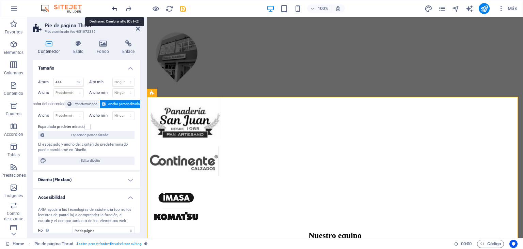
type input "100"
select select "%"
click at [114, 7] on icon "undo" at bounding box center [115, 9] width 8 height 8
select select "DISABLED_OPTION_VALUE"
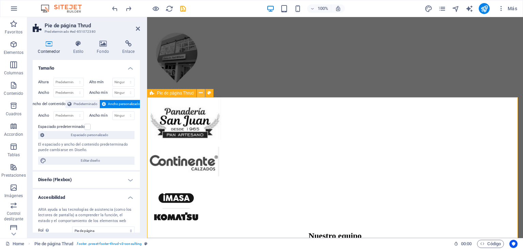
click at [201, 94] on icon at bounding box center [201, 92] width 4 height 7
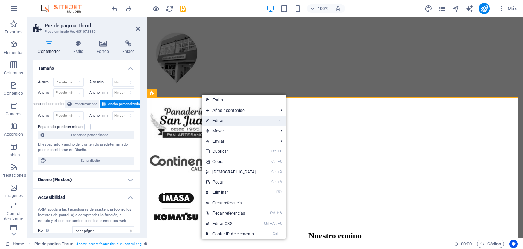
click at [227, 120] on link "⏎ Editar" at bounding box center [231, 120] width 59 height 10
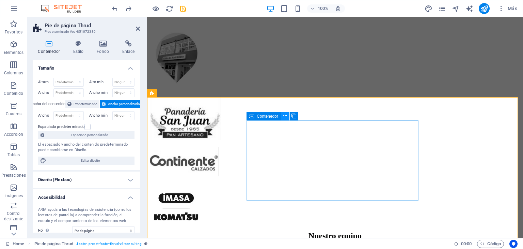
click at [284, 114] on icon at bounding box center [285, 115] width 4 height 7
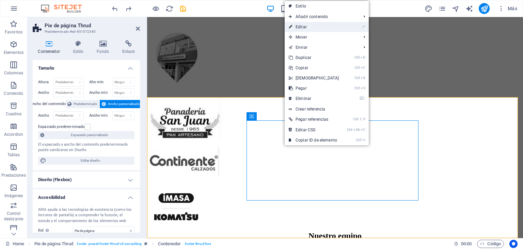
click at [309, 28] on link "⏎ Editar" at bounding box center [314, 27] width 59 height 10
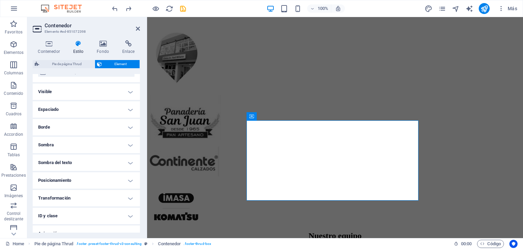
scroll to position [96, 0]
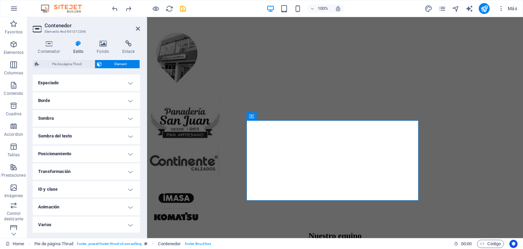
click at [118, 156] on h4 "Posicionamiento" at bounding box center [86, 153] width 107 height 16
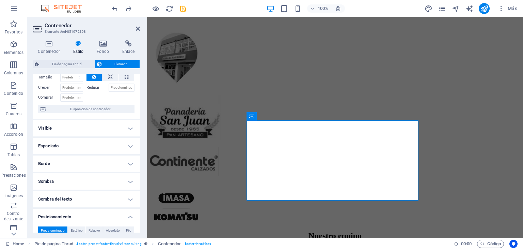
scroll to position [31, 0]
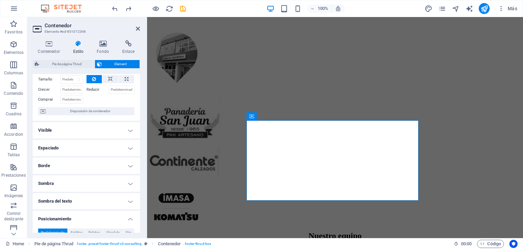
click at [126, 146] on h4 "Espaciado" at bounding box center [86, 148] width 107 height 16
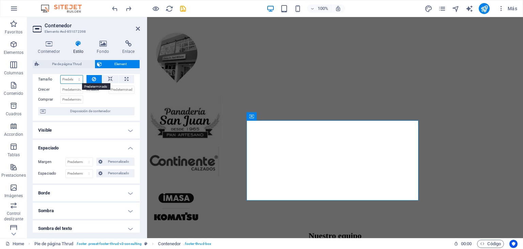
click at [73, 81] on select "Predeterminado automático px % 1/1 1/2 1/3 1/4 1/5 1/6 1/7 1/8 1/9 1/10" at bounding box center [72, 79] width 22 height 8
select select "1/1"
click at [72, 75] on select "Predeterminado automático px % 1/1 1/2 1/3 1/4 1/5 1/6 1/7 1/8 1/9 1/10" at bounding box center [72, 79] width 22 height 8
type input "100"
select select "%"
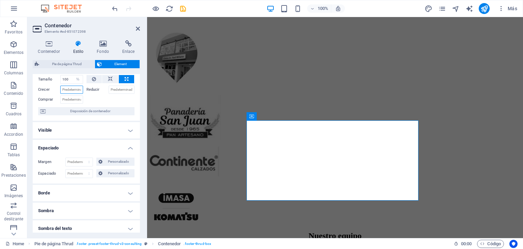
click at [60, 88] on input "Crecer" at bounding box center [71, 89] width 23 height 8
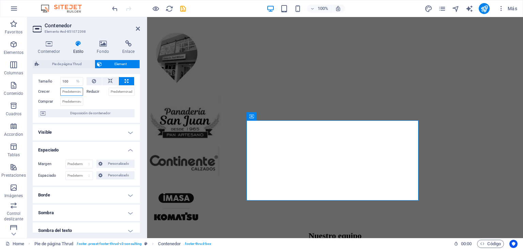
scroll to position [25, 0]
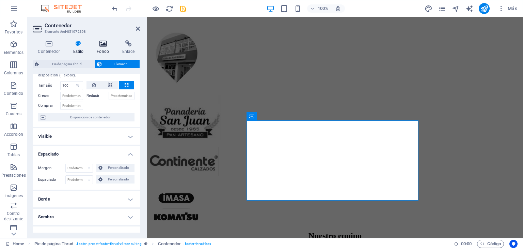
click at [100, 46] on icon at bounding box center [103, 43] width 23 height 7
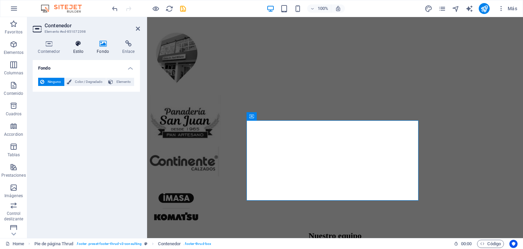
click at [75, 46] on icon at bounding box center [78, 43] width 21 height 7
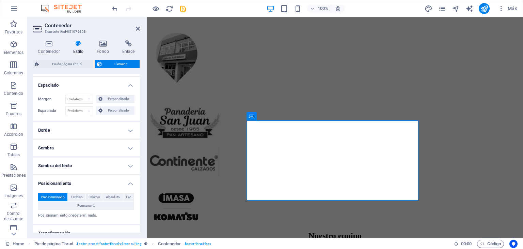
scroll to position [0, 0]
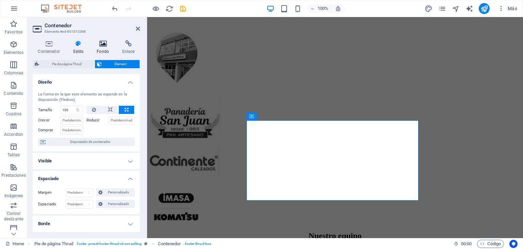
click at [101, 47] on icon at bounding box center [103, 43] width 23 height 7
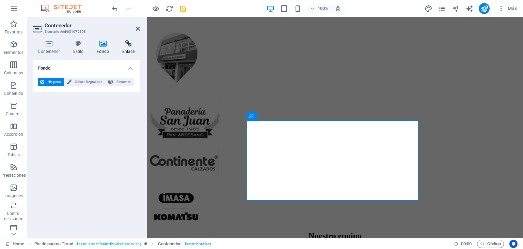
click at [124, 42] on icon at bounding box center [128, 43] width 23 height 7
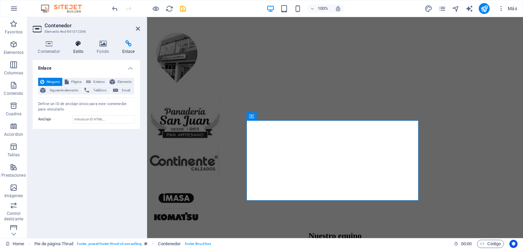
click at [85, 45] on icon at bounding box center [78, 43] width 21 height 7
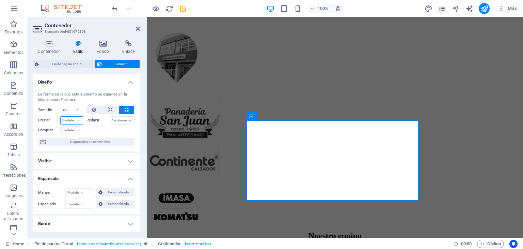
click at [69, 121] on input "Crecer" at bounding box center [71, 120] width 23 height 8
click at [121, 120] on input "Reducir" at bounding box center [122, 120] width 26 height 8
click at [68, 133] on input "Comprar" at bounding box center [71, 130] width 23 height 8
click at [80, 142] on span "Disposición de contenedor" at bounding box center [90, 142] width 85 height 8
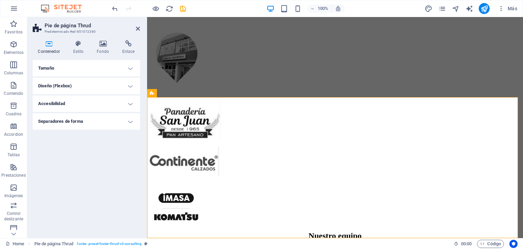
click at [106, 67] on h4 "Tamaño" at bounding box center [86, 68] width 107 height 16
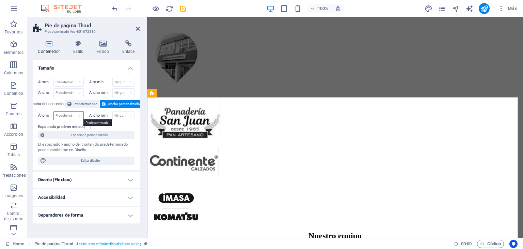
click at [71, 116] on select "Predeterminado px rem % em vh vw" at bounding box center [69, 115] width 30 height 8
click at [75, 45] on icon at bounding box center [78, 43] width 21 height 7
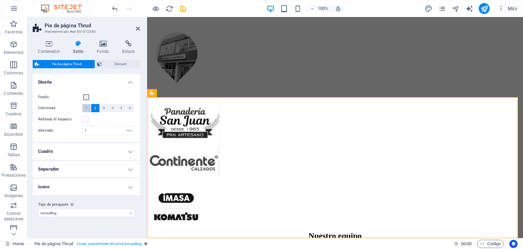
click at [84, 107] on button "1" at bounding box center [86, 108] width 9 height 8
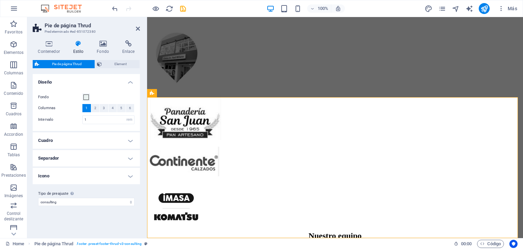
scroll to position [3110, 0]
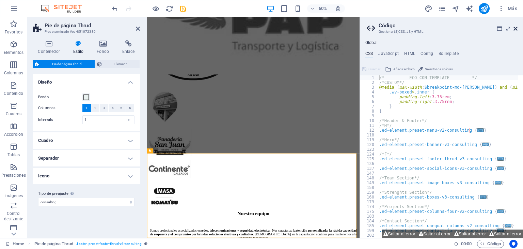
click at [516, 28] on icon at bounding box center [516, 28] width 4 height 5
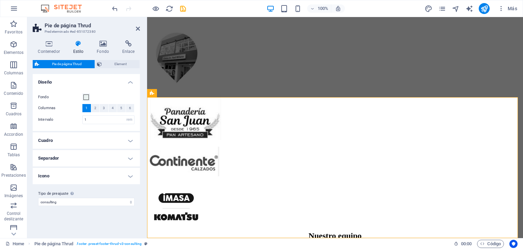
click at [93, 157] on h4 "Separador" at bounding box center [86, 158] width 107 height 16
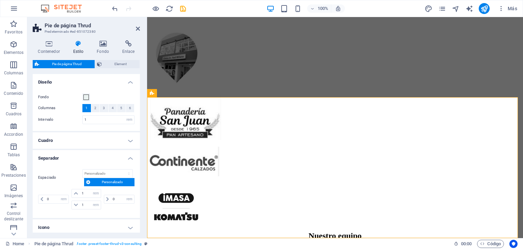
click at [114, 145] on h4 "Cuadro" at bounding box center [86, 140] width 107 height 16
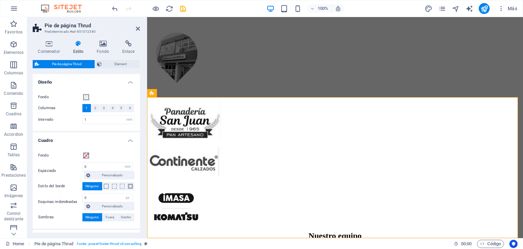
click at [114, 145] on div "Fondo Espaciado 0 px rem % vh vw Personalizado Personalizado 0 px rem % vh vw 0…" at bounding box center [86, 186] width 110 height 84
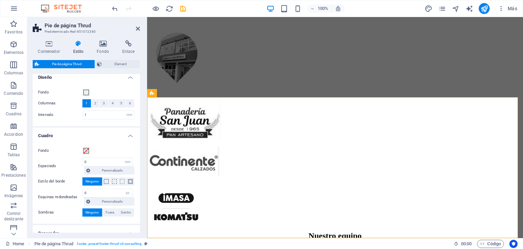
scroll to position [0, 0]
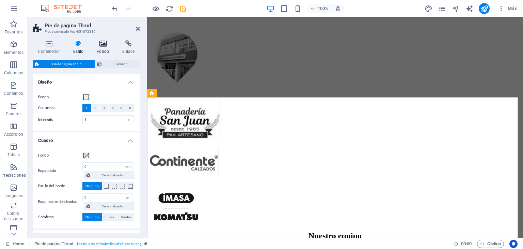
click at [98, 46] on icon at bounding box center [103, 43] width 23 height 7
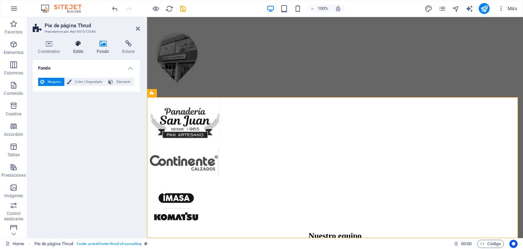
click at [76, 53] on h4 "Estilo" at bounding box center [80, 47] width 24 height 14
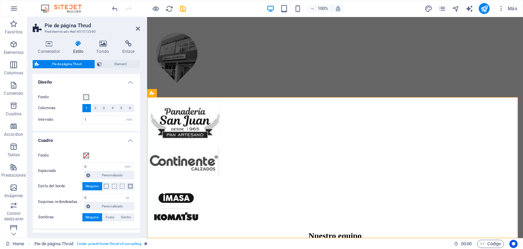
drag, startPoint x: 138, startPoint y: 123, endPoint x: 142, endPoint y: 157, distance: 33.6
click at [142, 157] on div "Contenedor Estilo Fondo Enlace Tamaño Altura Predeterminado px rem % vh vw Alto…" at bounding box center [86, 136] width 118 height 203
click at [84, 155] on span at bounding box center [85, 155] width 5 height 5
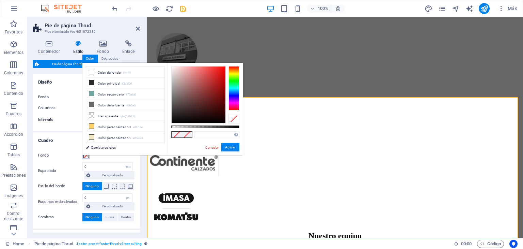
click at [84, 155] on span at bounding box center [85, 155] width 5 height 5
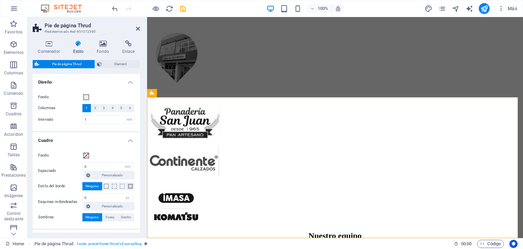
click at [103, 153] on div "Fondo" at bounding box center [86, 155] width 96 height 8
click at [119, 65] on span "Element" at bounding box center [121, 64] width 34 height 8
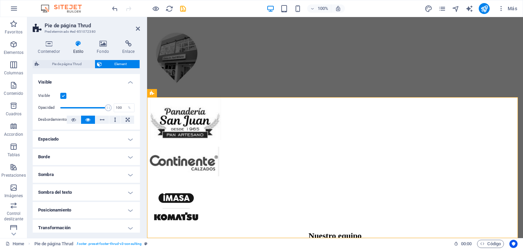
click at [85, 68] on div "Pie de página Thrud Element Diseño La forma en la que este elemento se expande …" at bounding box center [86, 146] width 107 height 172
click at [85, 64] on span "Pie de página Thrud" at bounding box center [66, 64] width 51 height 8
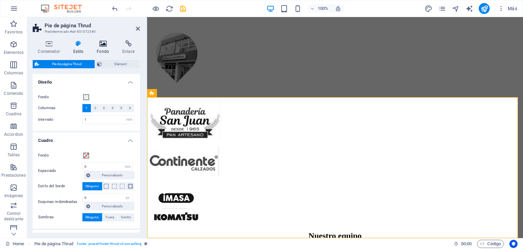
click at [99, 48] on h4 "Fondo" at bounding box center [105, 47] width 26 height 14
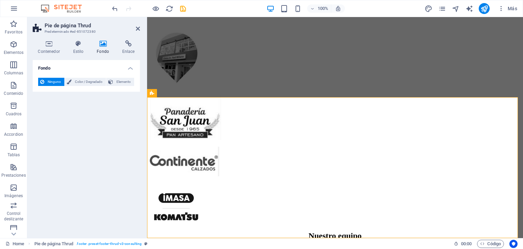
click at [99, 48] on h4 "Fondo" at bounding box center [105, 47] width 26 height 14
click at [78, 45] on icon at bounding box center [78, 43] width 21 height 7
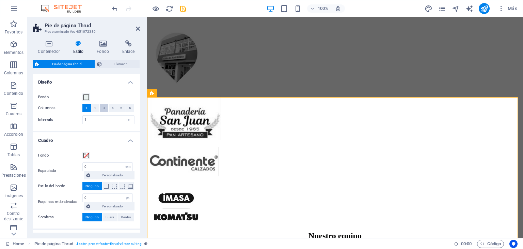
click at [104, 108] on span "3" at bounding box center [104, 108] width 2 height 8
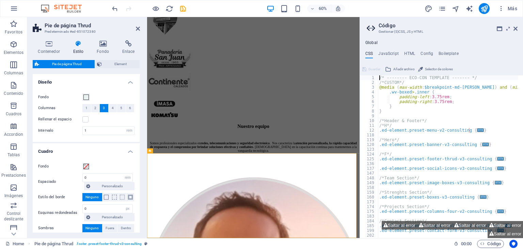
scroll to position [3110, 0]
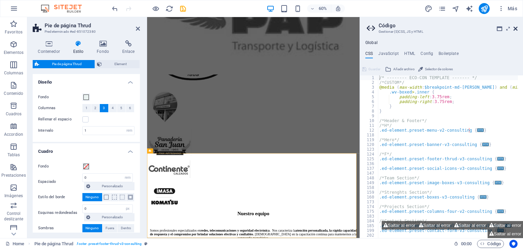
click at [517, 27] on icon at bounding box center [516, 28] width 4 height 5
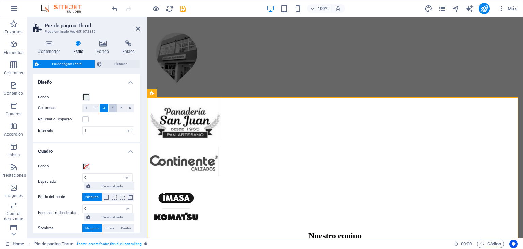
click at [112, 110] on span "4" at bounding box center [113, 108] width 2 height 8
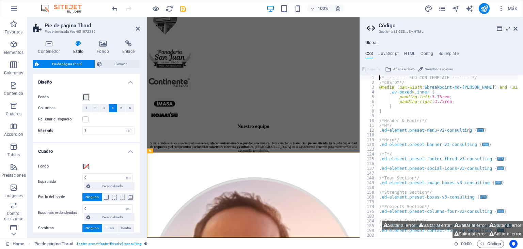
scroll to position [3110, 0]
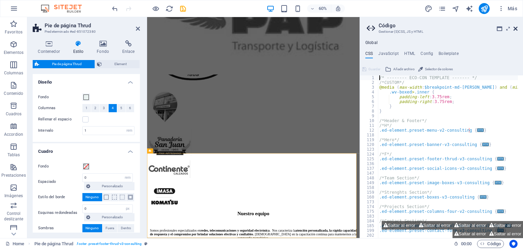
click at [515, 28] on icon at bounding box center [516, 28] width 4 height 5
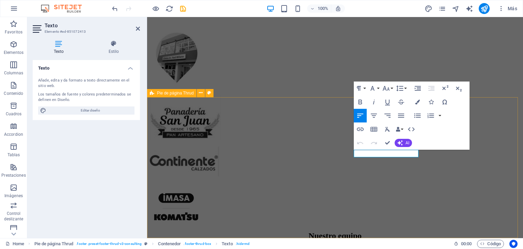
drag, startPoint x: 355, startPoint y: 154, endPoint x: 491, endPoint y: 142, distance: 136.1
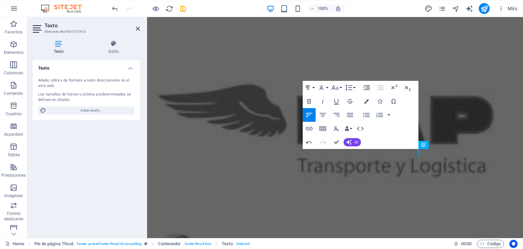
scroll to position [3248, 0]
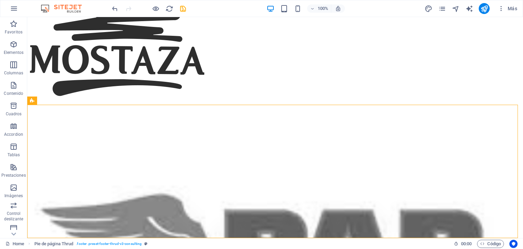
scroll to position [3337, 0]
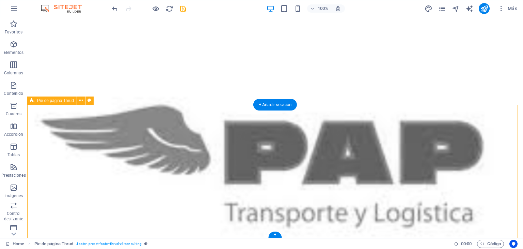
select select "rem"
select select "px"
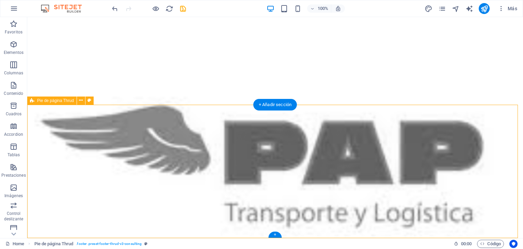
select select "rem"
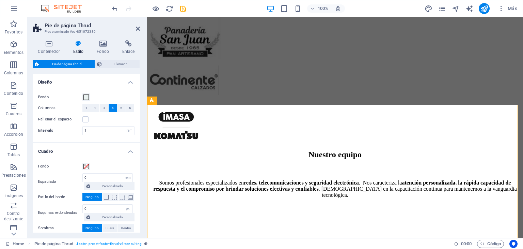
scroll to position [3248, 0]
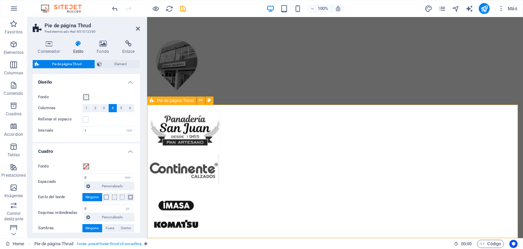
click at [102, 49] on h4 "Fondo" at bounding box center [105, 47] width 26 height 14
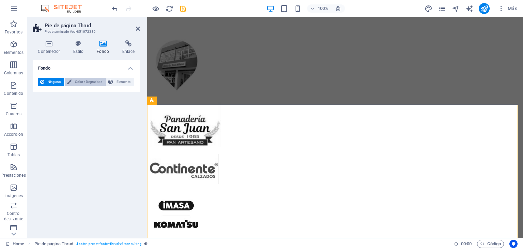
click at [92, 83] on span "Color / Degradado" at bounding box center [89, 82] width 30 height 8
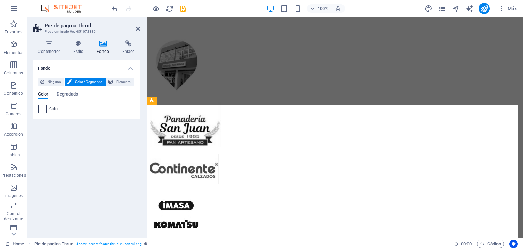
click at [42, 107] on span at bounding box center [42, 108] width 7 height 7
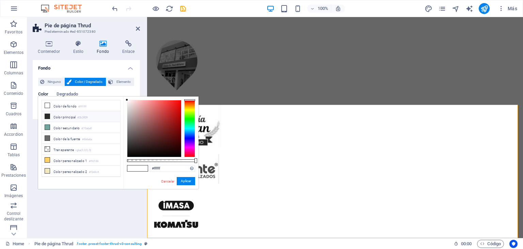
click at [67, 118] on li "Color principal #2b2929" at bounding box center [81, 116] width 78 height 11
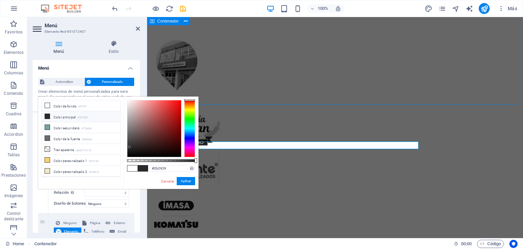
scroll to position [3337, 0]
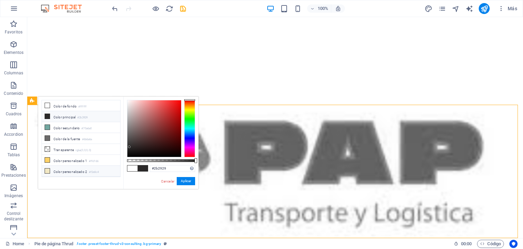
click at [81, 169] on li "Color personalizado 2 #f2e8c4" at bounding box center [81, 171] width 78 height 11
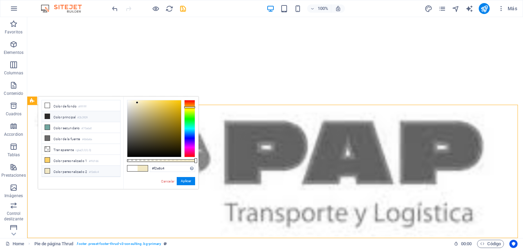
click at [82, 117] on small "#2b2929" at bounding box center [82, 117] width 10 height 5
type input "#2b2929"
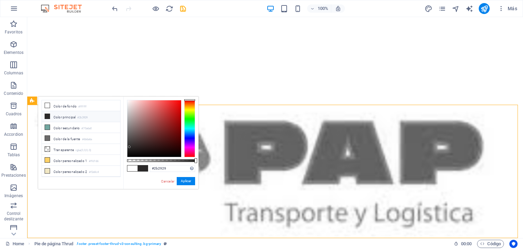
click at [82, 117] on small "#2b2929" at bounding box center [82, 117] width 10 height 5
click at [191, 182] on button "Aplicar" at bounding box center [186, 181] width 18 height 8
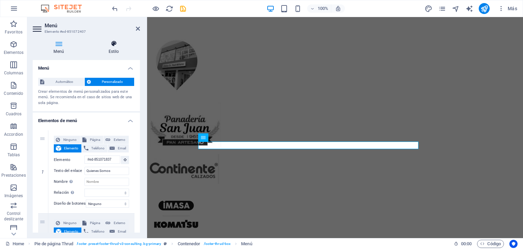
click at [116, 41] on icon at bounding box center [114, 43] width 52 height 7
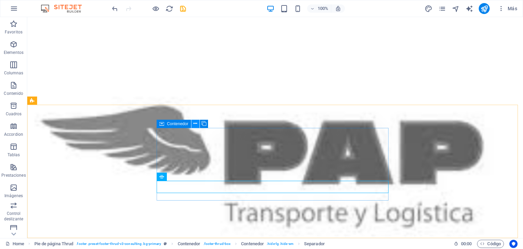
click at [196, 124] on icon at bounding box center [195, 123] width 4 height 7
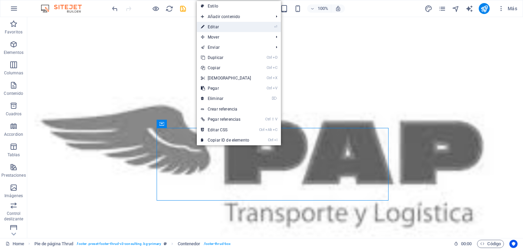
click at [218, 29] on link "⏎ Editar" at bounding box center [226, 27] width 59 height 10
select select "%"
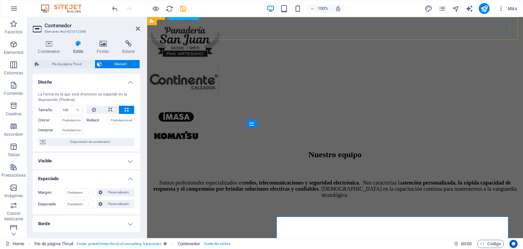
scroll to position [3248, 0]
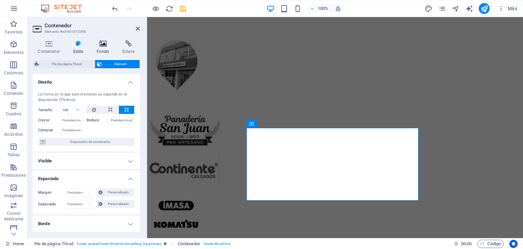
click at [101, 43] on icon at bounding box center [103, 43] width 23 height 7
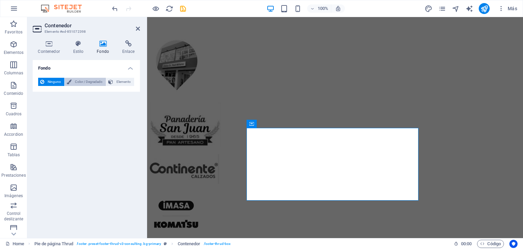
click at [86, 84] on span "Color / Degradado" at bounding box center [89, 82] width 30 height 8
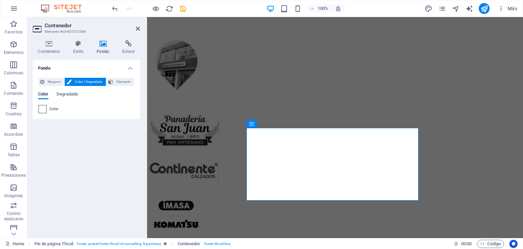
click at [39, 111] on span at bounding box center [42, 108] width 7 height 7
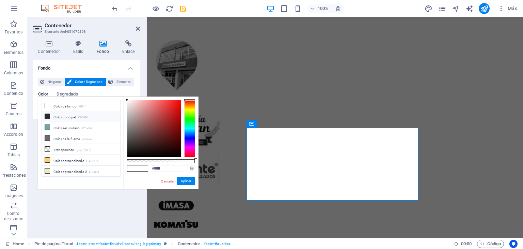
click at [75, 119] on li "Color principal #2b2929" at bounding box center [81, 116] width 78 height 11
click at [187, 182] on button "Aplicar" at bounding box center [186, 181] width 18 height 8
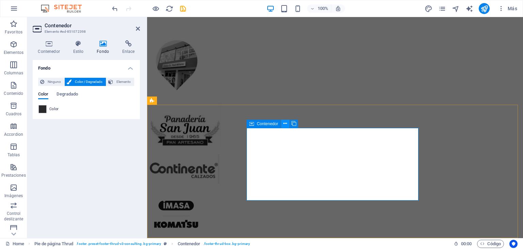
click at [285, 125] on icon at bounding box center [285, 123] width 4 height 7
click at [288, 123] on button at bounding box center [285, 124] width 8 height 8
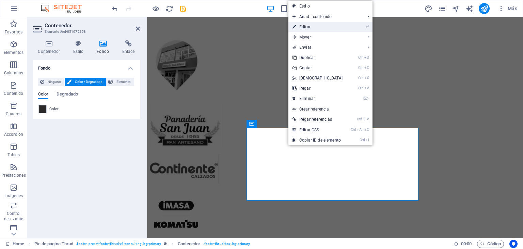
click at [305, 26] on link "⏎ Editar" at bounding box center [317, 27] width 59 height 10
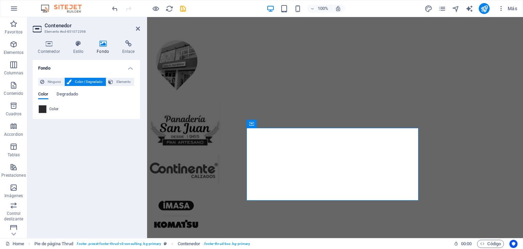
click at [47, 105] on div "Color" at bounding box center [86, 109] width 96 height 8
click at [44, 109] on span at bounding box center [42, 108] width 7 height 7
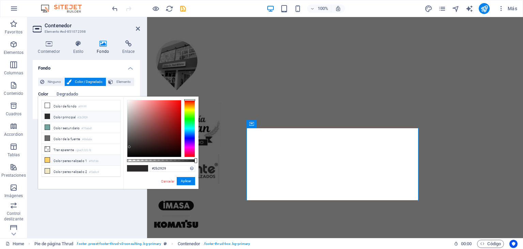
click at [58, 157] on li "Color personalizado 1 #ffd166" at bounding box center [81, 160] width 78 height 11
type input "#ffd166"
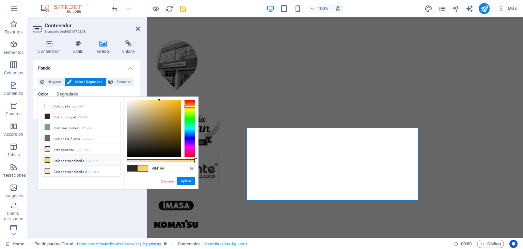
click at [167, 182] on link "Cancelar" at bounding box center [167, 180] width 15 height 5
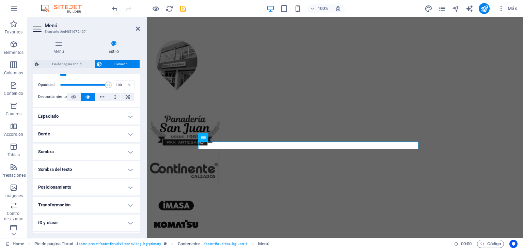
scroll to position [101, 0]
click at [112, 123] on h4 "Espaciado" at bounding box center [86, 117] width 107 height 16
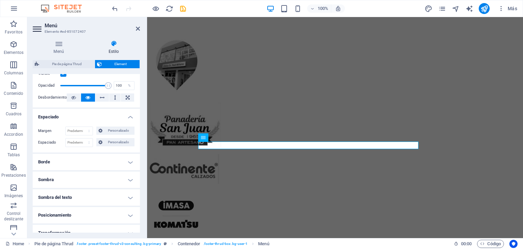
click at [115, 117] on h4 "Espaciado" at bounding box center [86, 115] width 107 height 12
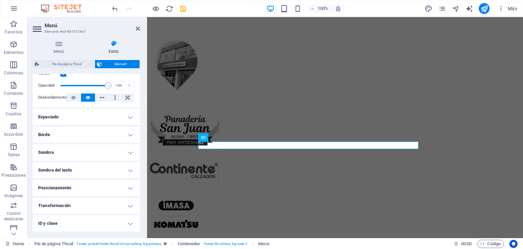
click at [113, 136] on h4 "Borde" at bounding box center [86, 134] width 107 height 16
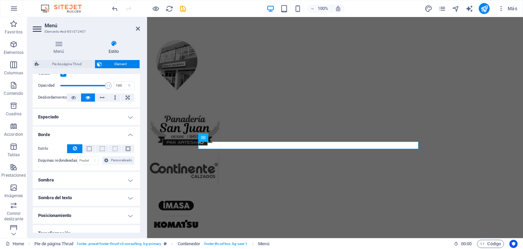
click at [113, 136] on h4 "Borde" at bounding box center [86, 132] width 107 height 12
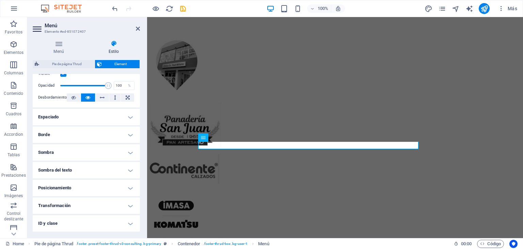
click at [110, 150] on h4 "Sombra" at bounding box center [86, 152] width 107 height 16
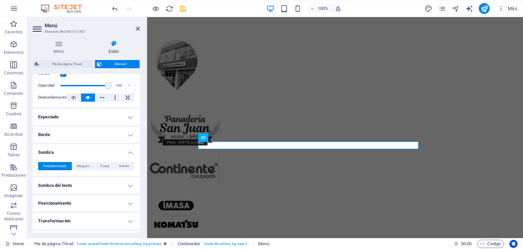
click at [110, 150] on h4 "Sombra" at bounding box center [86, 150] width 107 height 12
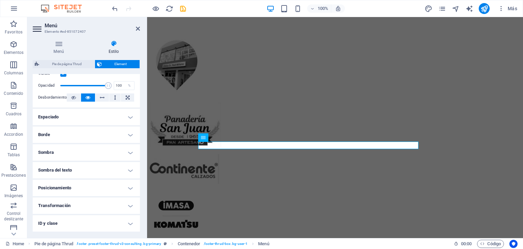
click at [109, 168] on h4 "Sombra del texto" at bounding box center [86, 170] width 107 height 16
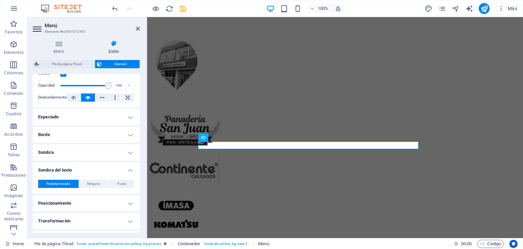
click at [109, 168] on h4 "Sombra del texto" at bounding box center [86, 168] width 107 height 12
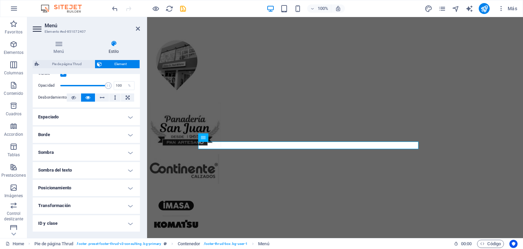
click at [111, 193] on h4 "Posicionamiento" at bounding box center [86, 187] width 107 height 16
click at [114, 190] on h4 "Posicionamiento" at bounding box center [86, 185] width 107 height 12
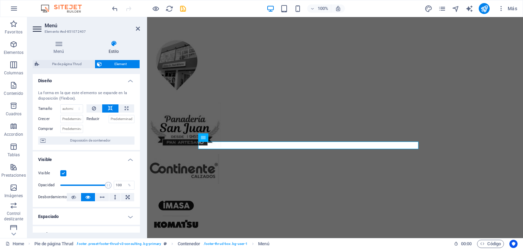
scroll to position [0, 0]
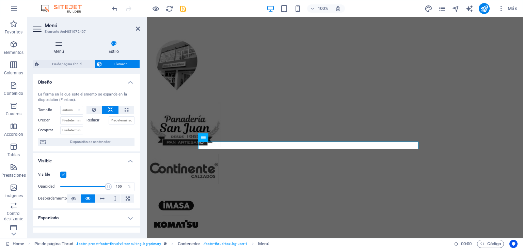
click at [57, 45] on icon at bounding box center [59, 43] width 52 height 7
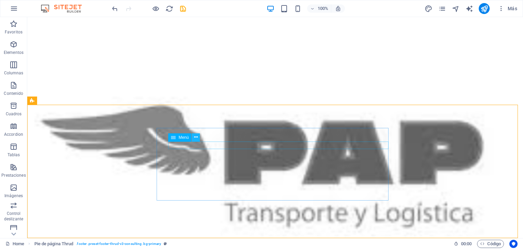
click at [196, 135] on icon at bounding box center [196, 136] width 4 height 7
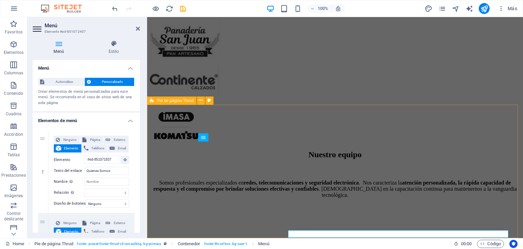
scroll to position [3248, 0]
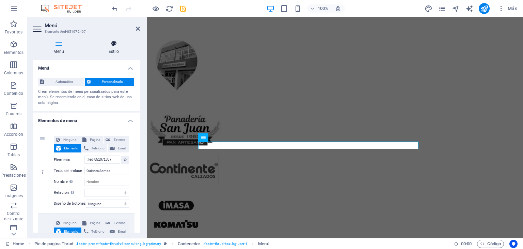
click at [113, 48] on h4 "Estilo" at bounding box center [114, 47] width 52 height 14
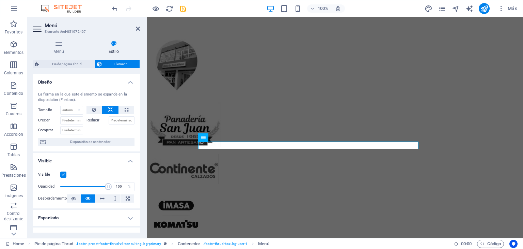
drag, startPoint x: 138, startPoint y: 112, endPoint x: 135, endPoint y: 187, distance: 75.3
click at [135, 187] on ul "Diseño La forma en la que este elemento se expande en la disposición (Flexbox).…" at bounding box center [86, 221] width 107 height 294
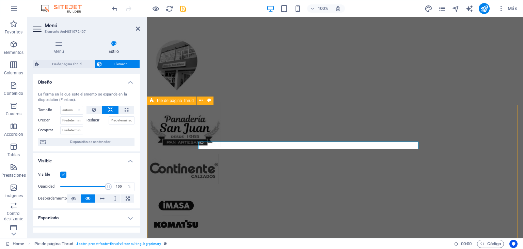
scroll to position [3337, 0]
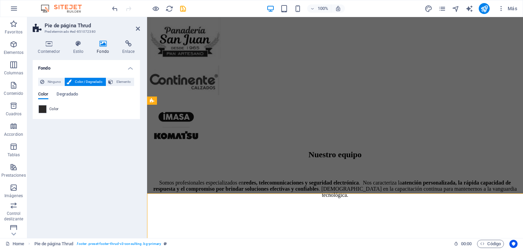
scroll to position [3248, 0]
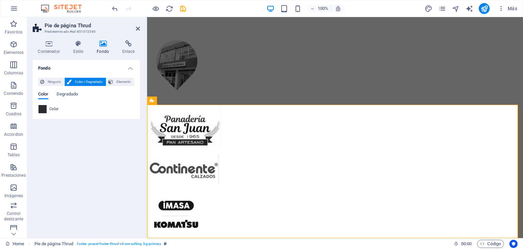
click at [43, 108] on span at bounding box center [42, 108] width 7 height 7
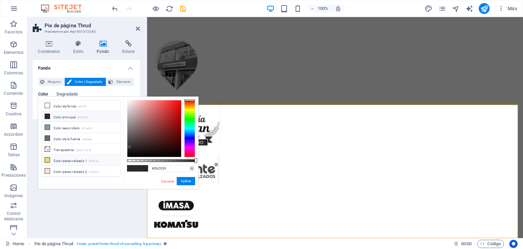
click at [61, 157] on li "Color personalizado 1 #ffd166" at bounding box center [81, 160] width 78 height 11
type input "#ffd166"
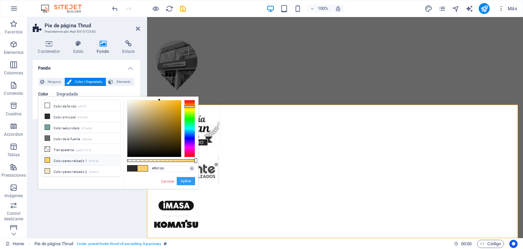
click at [185, 184] on button "Aplicar" at bounding box center [186, 181] width 18 height 8
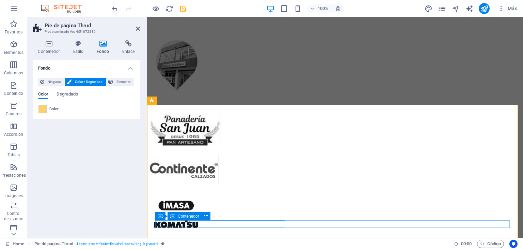
click at [90, 138] on div "Fondo Ninguno Color / Degradado Elemento Estirar fondo a ancho completo Superpo…" at bounding box center [86, 146] width 107 height 172
click at [138, 28] on icon at bounding box center [138, 28] width 4 height 5
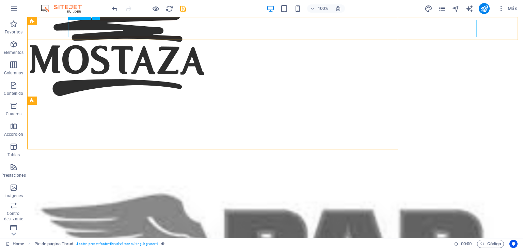
scroll to position [3337, 0]
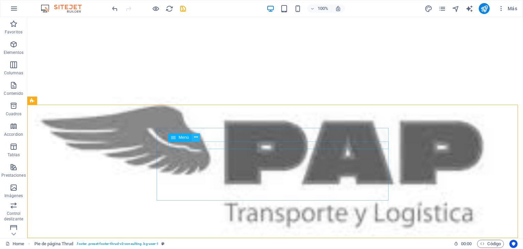
click at [196, 135] on icon at bounding box center [196, 136] width 4 height 7
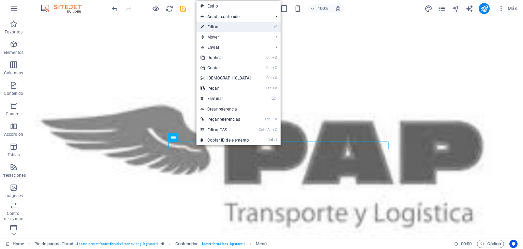
click at [223, 26] on link "⏎ Editar" at bounding box center [225, 27] width 59 height 10
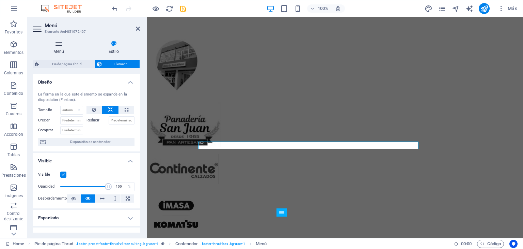
click at [61, 48] on h4 "Menú" at bounding box center [60, 47] width 55 height 14
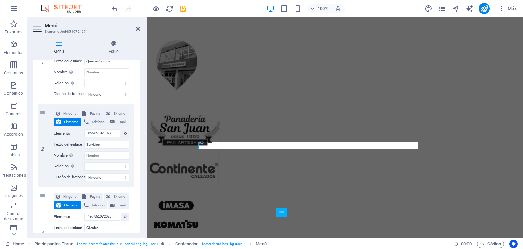
scroll to position [0, 0]
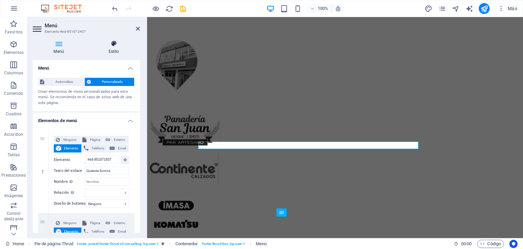
click at [115, 45] on icon at bounding box center [114, 43] width 52 height 7
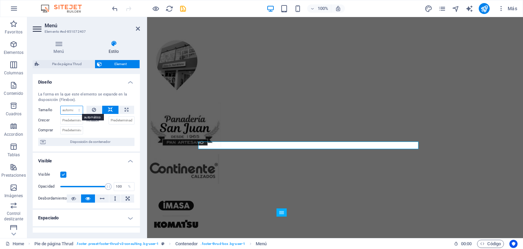
click at [70, 108] on select "Predeterminado automático px % 1/1 1/2 1/3 1/4 1/5 1/6 1/7 1/8 1/9 1/10" at bounding box center [72, 110] width 22 height 8
select select "1/7"
click at [72, 106] on select "Predeterminado automático px % 1/1 1/2 1/3 1/4 1/5 1/6 1/7 1/8 1/9 1/10" at bounding box center [72, 110] width 22 height 8
type input "14.28"
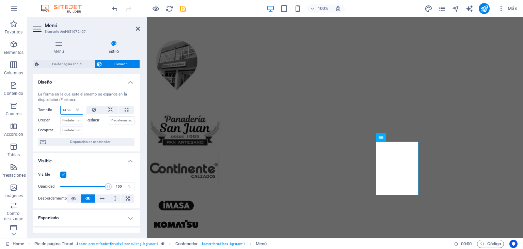
click at [71, 109] on input "14.28" at bounding box center [72, 110] width 22 height 8
click at [76, 110] on select "Predeterminado automático px % 1/1 1/2 1/3 1/4 1/5 1/6 1/7 1/8 1/9 1/10" at bounding box center [78, 110] width 10 height 8
select select "cs1mm3ger5k"
click at [73, 106] on select "Predeterminado automático px % 1/1 1/2 1/3 1/4 1/5 1/6 1/7 1/8 1/9 1/10" at bounding box center [78, 110] width 10 height 8
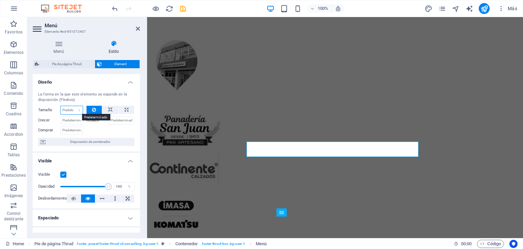
click at [77, 109] on select "Predeterminado automático px % 1/1 1/2 1/3 1/4 1/5 1/6 1/7 1/8 1/9 1/10" at bounding box center [72, 110] width 22 height 8
click at [61, 106] on select "Predeterminado automático px % 1/1 1/2 1/3 1/4 1/5 1/6 1/7 1/8 1/9 1/10" at bounding box center [72, 110] width 22 height 8
select select "DISABLED_OPTION_VALUE"
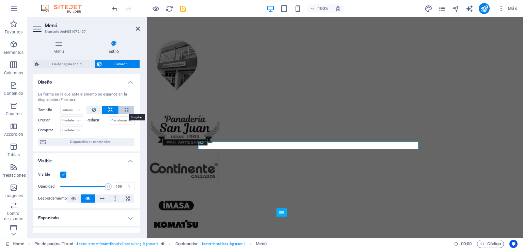
click at [125, 109] on icon at bounding box center [127, 110] width 4 height 8
type input "100"
select select "%"
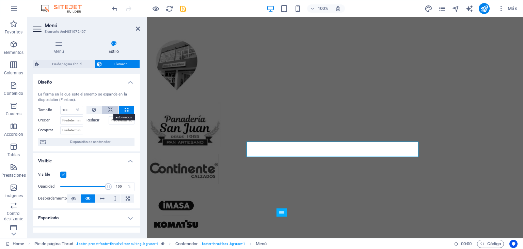
click at [110, 109] on icon at bounding box center [110, 110] width 5 height 8
select select "DISABLED_OPTION_VALUE"
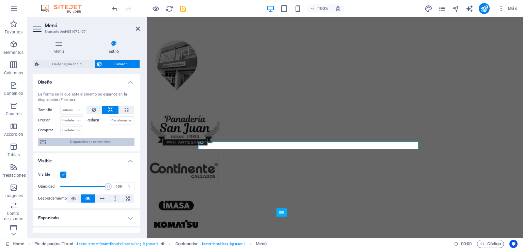
click at [113, 143] on span "Disposición de contenedor" at bounding box center [90, 142] width 85 height 8
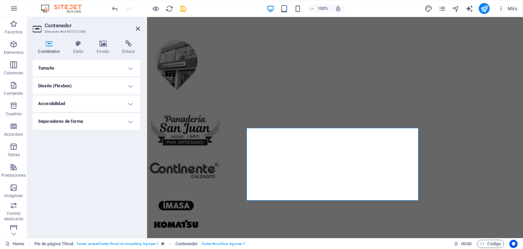
click at [131, 70] on h4 "Tamaño" at bounding box center [86, 68] width 107 height 16
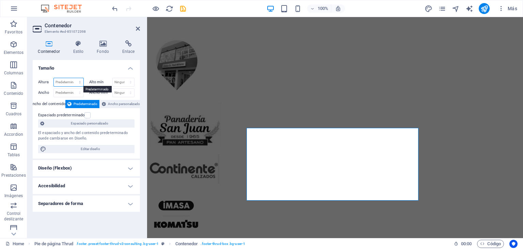
click at [73, 81] on select "Predeterminado px rem % vh vw" at bounding box center [69, 82] width 30 height 8
click at [91, 71] on h4 "Tamaño" at bounding box center [86, 66] width 107 height 12
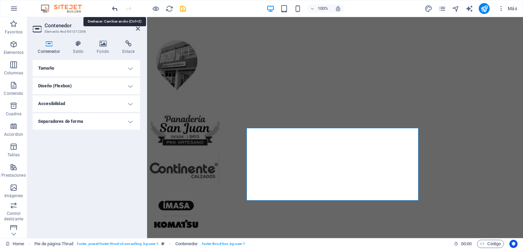
click at [114, 6] on icon "undo" at bounding box center [115, 9] width 8 height 8
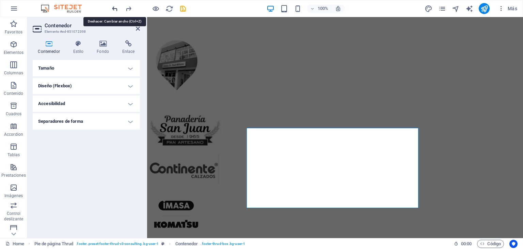
click at [114, 6] on icon "undo" at bounding box center [115, 9] width 8 height 8
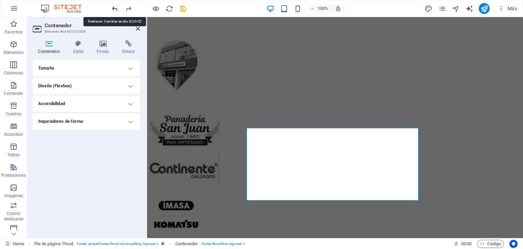
click at [114, 6] on icon "undo" at bounding box center [115, 9] width 8 height 8
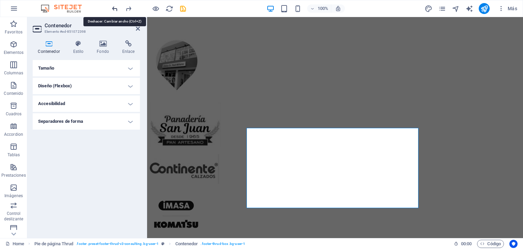
click at [114, 6] on icon "undo" at bounding box center [115, 9] width 8 height 8
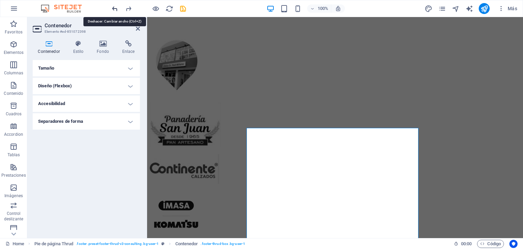
click at [114, 6] on icon "undo" at bounding box center [115, 9] width 8 height 8
click at [128, 8] on icon "redo" at bounding box center [129, 9] width 8 height 8
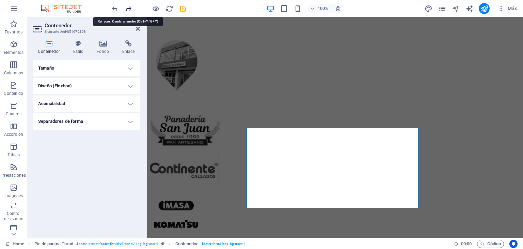
click at [128, 8] on icon "redo" at bounding box center [129, 9] width 8 height 8
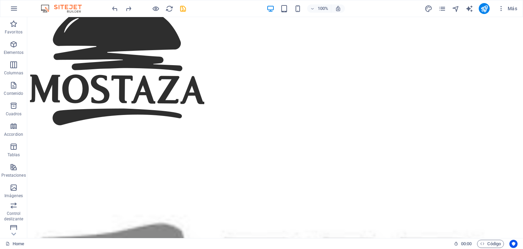
scroll to position [3191, 0]
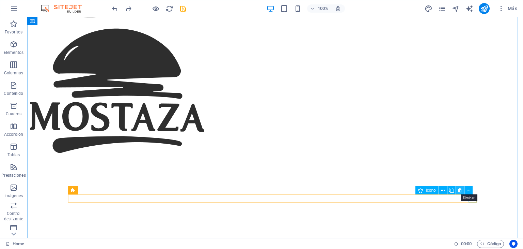
click at [459, 189] on icon at bounding box center [460, 190] width 4 height 7
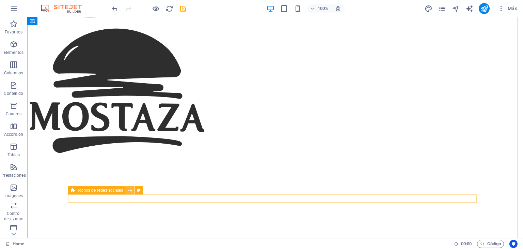
click at [130, 189] on icon at bounding box center [130, 190] width 4 height 7
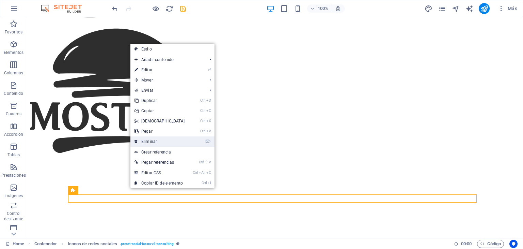
click at [158, 140] on link "⌦ Eliminar" at bounding box center [159, 141] width 59 height 10
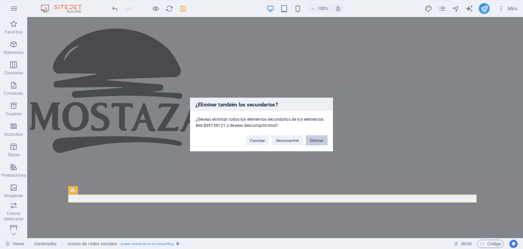
click at [314, 138] on button "Eliminar" at bounding box center [317, 140] width 22 height 10
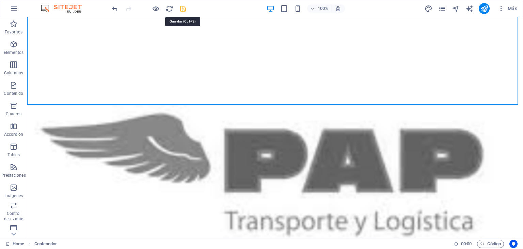
click at [185, 8] on icon "save" at bounding box center [183, 9] width 8 height 8
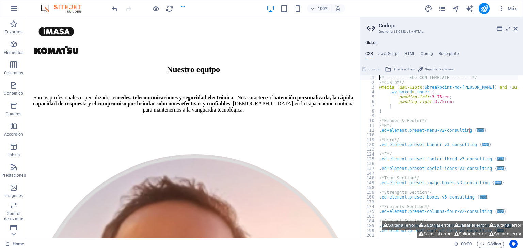
scroll to position [3232, 0]
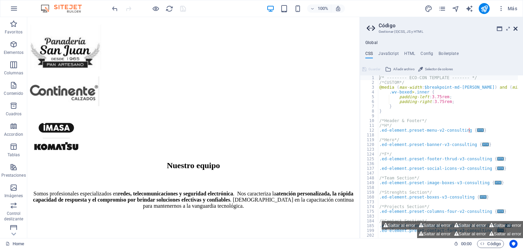
click at [515, 30] on icon at bounding box center [516, 28] width 4 height 5
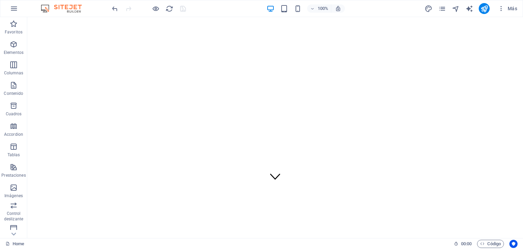
scroll to position [54, 0]
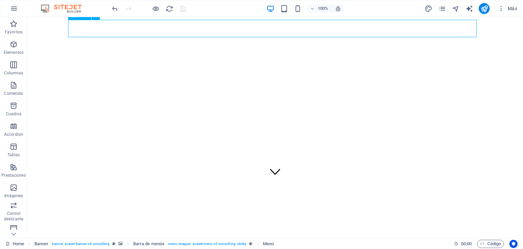
select select
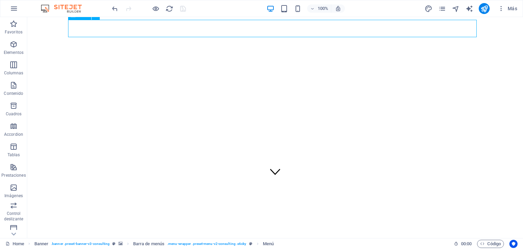
select select
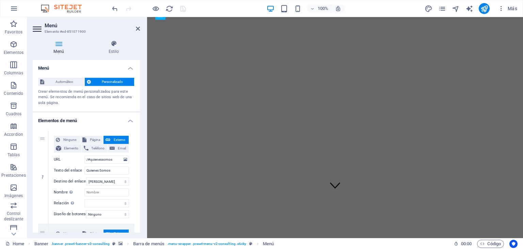
scroll to position [0, 0]
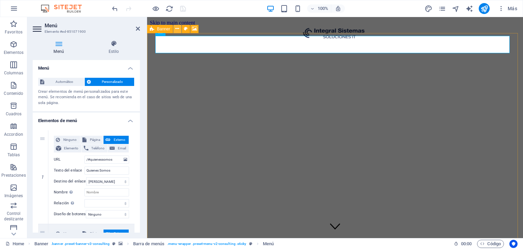
click at [179, 28] on icon at bounding box center [177, 28] width 4 height 7
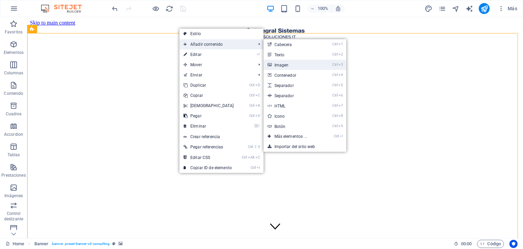
click at [303, 69] on link "Ctrl 3 Imagen" at bounding box center [292, 65] width 57 height 10
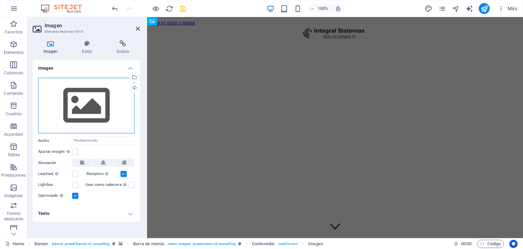
click at [111, 115] on div "Arrastra archivos aquí, haz clic para escoger archivos o selecciona archivos de…" at bounding box center [86, 106] width 96 height 56
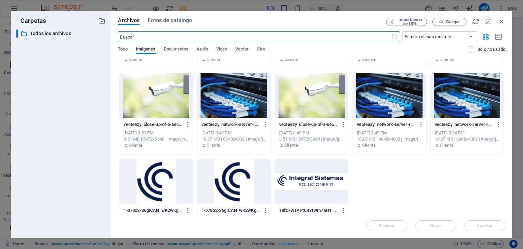
scroll to position [357, 0]
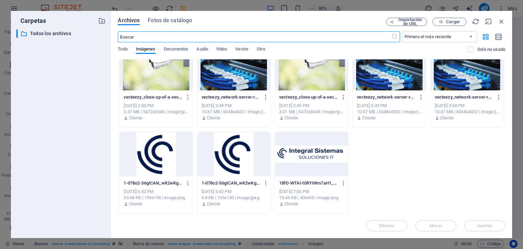
click at [312, 165] on div at bounding box center [311, 154] width 73 height 44
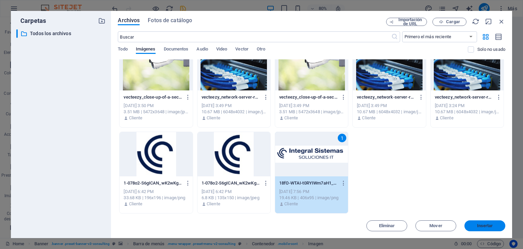
click at [485, 229] on button "Insertar" at bounding box center [485, 225] width 41 height 11
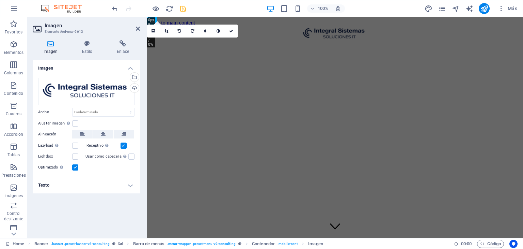
click at [106, 210] on div "Imagen Arrastra archivos aquí, haz clic para escoger archivos o selecciona arch…" at bounding box center [86, 146] width 107 height 172
click at [168, 32] on icon at bounding box center [166, 31] width 4 height 4
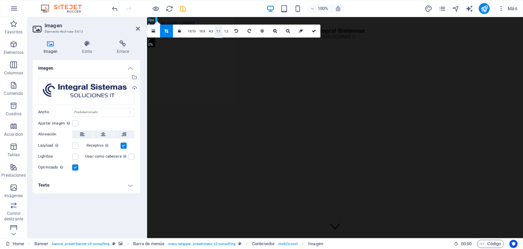
click at [219, 32] on link "1:1" at bounding box center [219, 31] width 8 height 13
click at [226, 30] on link "1:2" at bounding box center [226, 31] width 8 height 13
click at [196, 30] on link "16:10" at bounding box center [192, 31] width 12 height 13
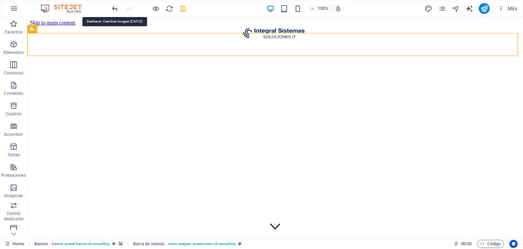
click at [115, 12] on icon "undo" at bounding box center [115, 9] width 8 height 8
click at [113, 9] on icon "undo" at bounding box center [115, 9] width 8 height 8
click at [114, 8] on icon "undo" at bounding box center [115, 9] width 8 height 8
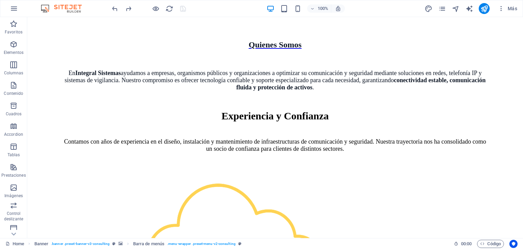
scroll to position [0, 0]
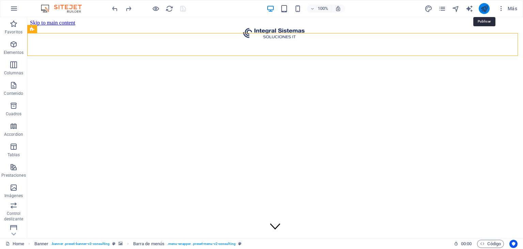
click at [486, 5] on icon "publish" at bounding box center [485, 9] width 8 height 8
